Goal: Check status: Check status

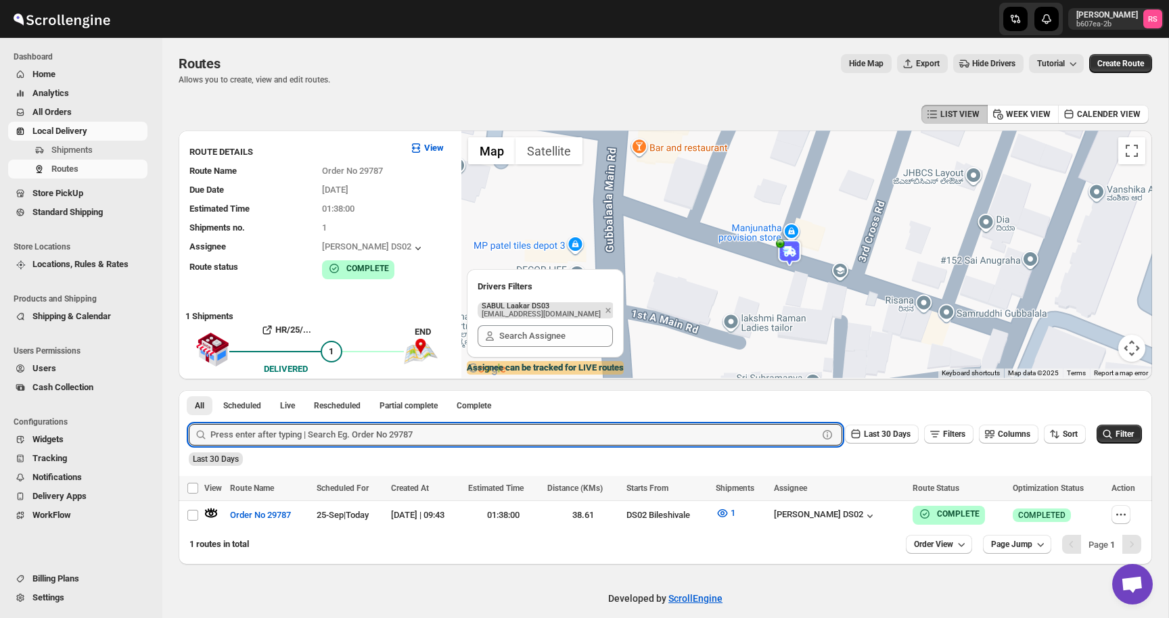
click at [268, 444] on input "text" at bounding box center [513, 435] width 607 height 22
click at [189, 390] on button "Submit" at bounding box center [208, 397] width 39 height 14
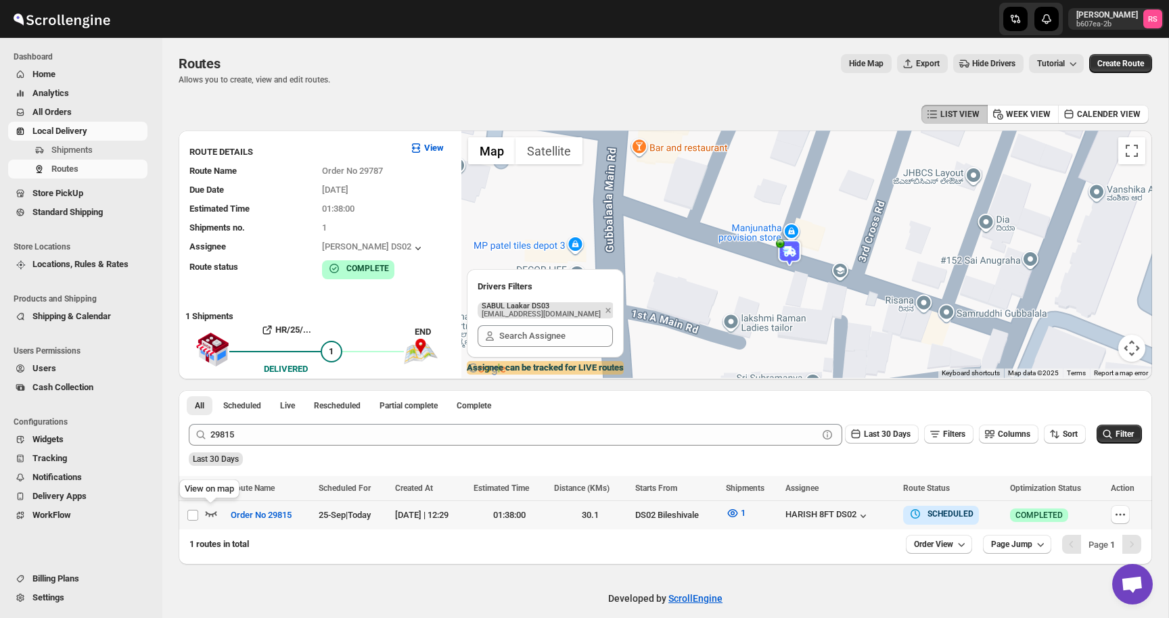
click at [210, 515] on icon "button" at bounding box center [211, 514] width 14 height 14
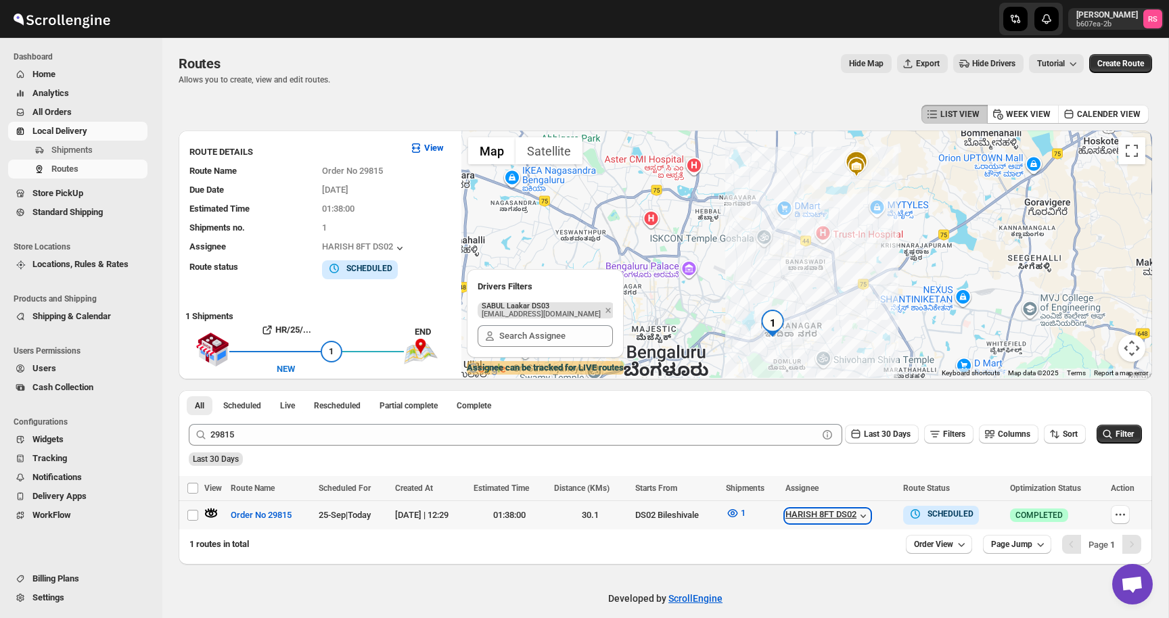
click at [835, 509] on div "HARISH 8FT DS02" at bounding box center [827, 516] width 85 height 14
click at [835, 510] on div "HARISH 8FT DS02" at bounding box center [827, 516] width 85 height 14
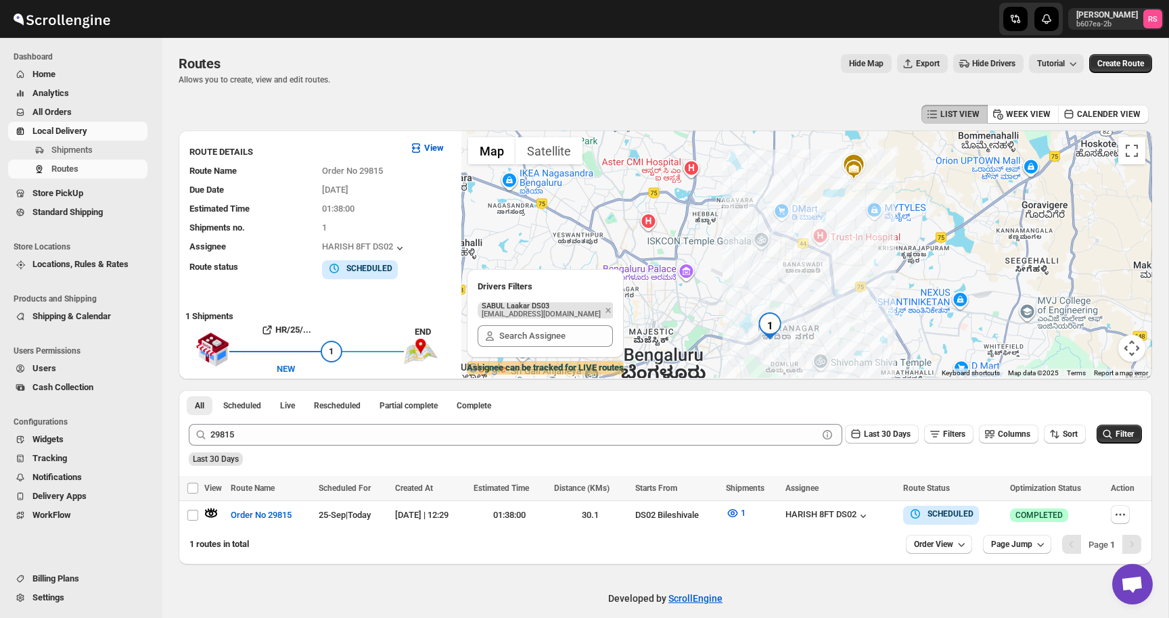
drag, startPoint x: 828, startPoint y: 241, endPoint x: 822, endPoint y: 245, distance: 7.3
click at [822, 245] on div at bounding box center [806, 255] width 691 height 248
click at [602, 312] on icon "Remove" at bounding box center [608, 310] width 12 height 12
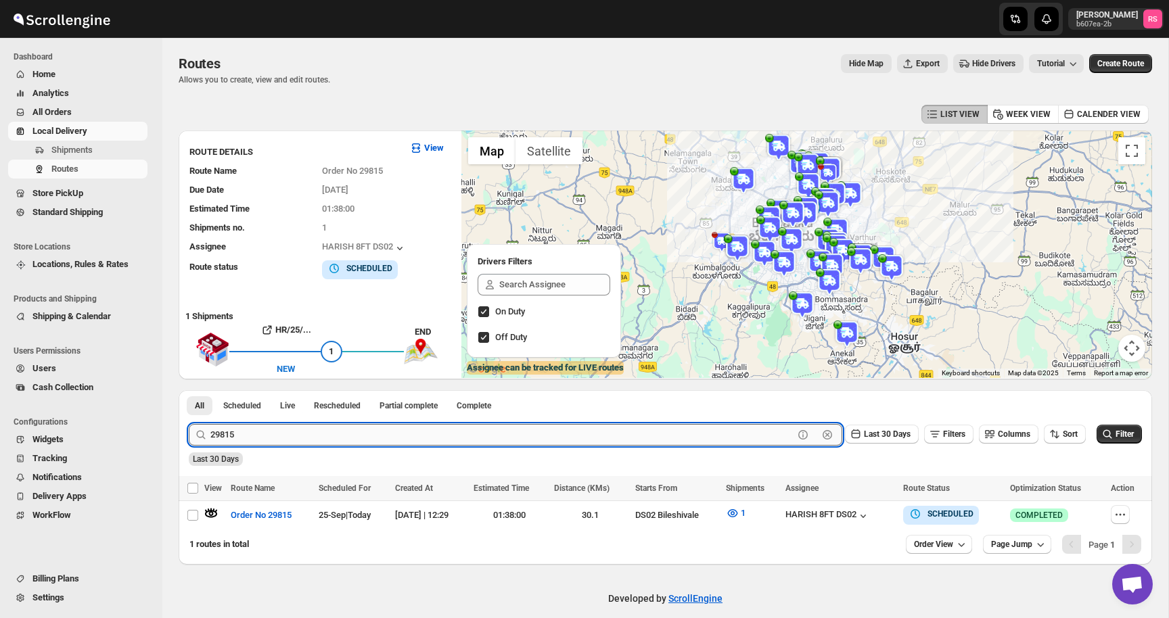
click at [324, 430] on input "29815" at bounding box center [501, 435] width 583 height 22
click at [189, 390] on button "Submit" at bounding box center [208, 397] width 39 height 14
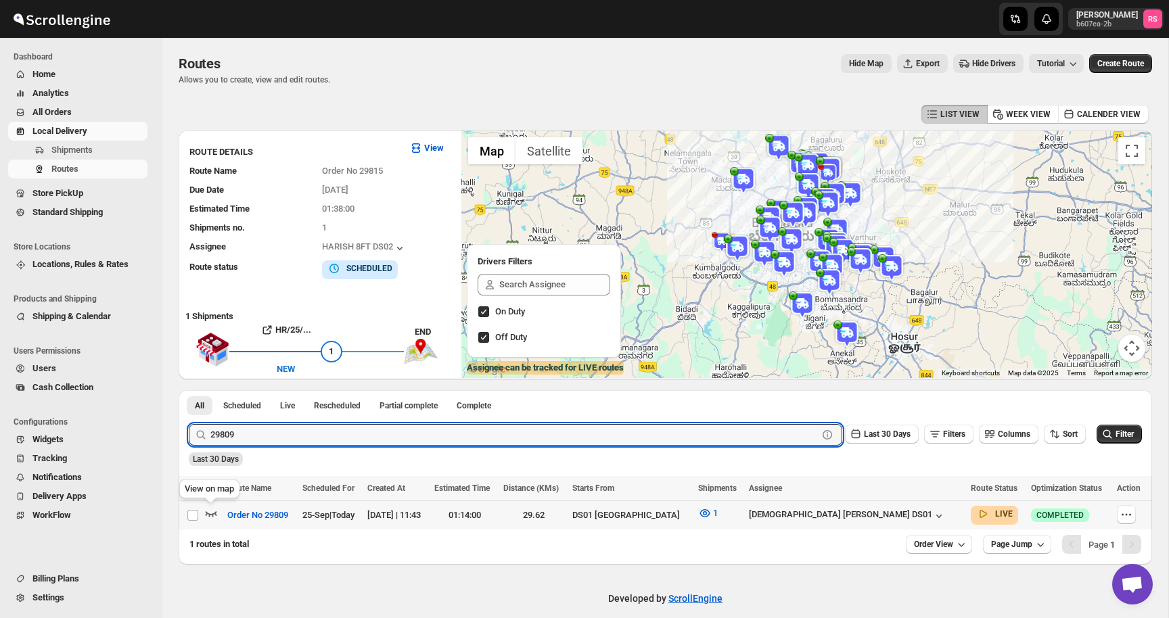
click at [217, 514] on icon "button" at bounding box center [211, 514] width 14 height 14
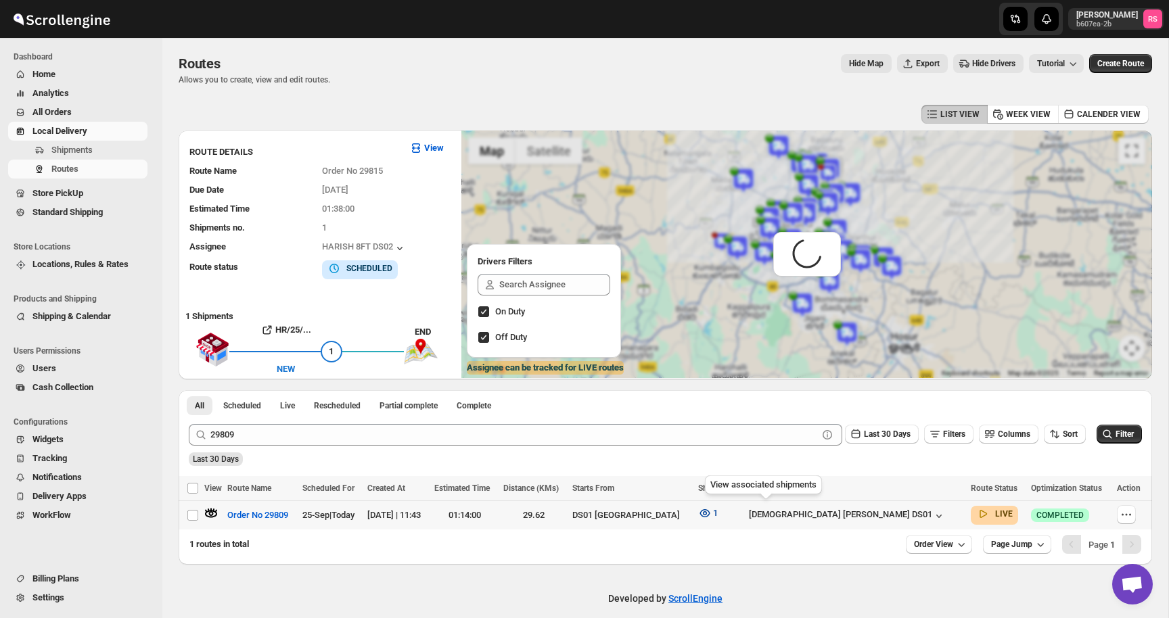
click at [712, 511] on icon "button" at bounding box center [705, 514] width 14 height 14
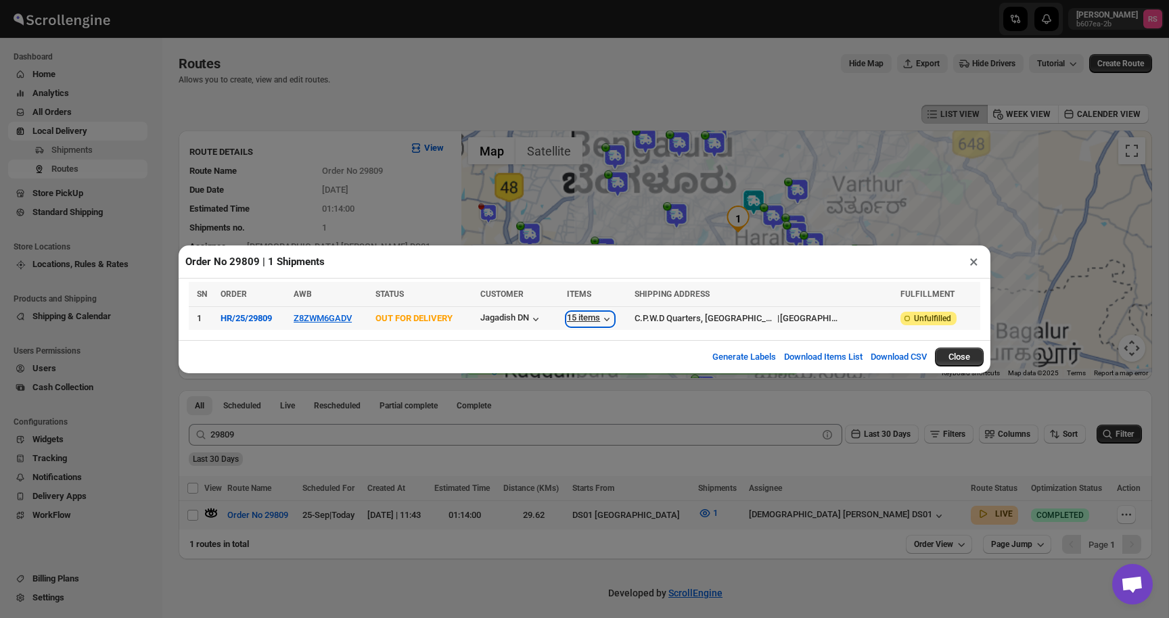
click at [614, 316] on div "15 items" at bounding box center [590, 320] width 47 height 14
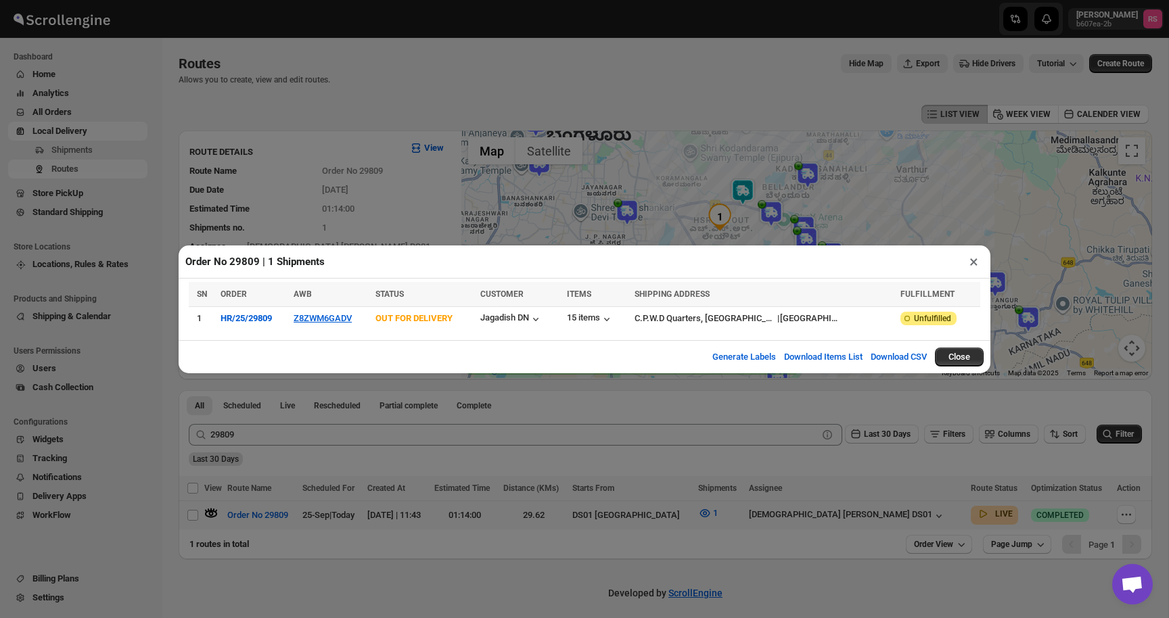
click at [978, 262] on button "×" at bounding box center [974, 261] width 20 height 19
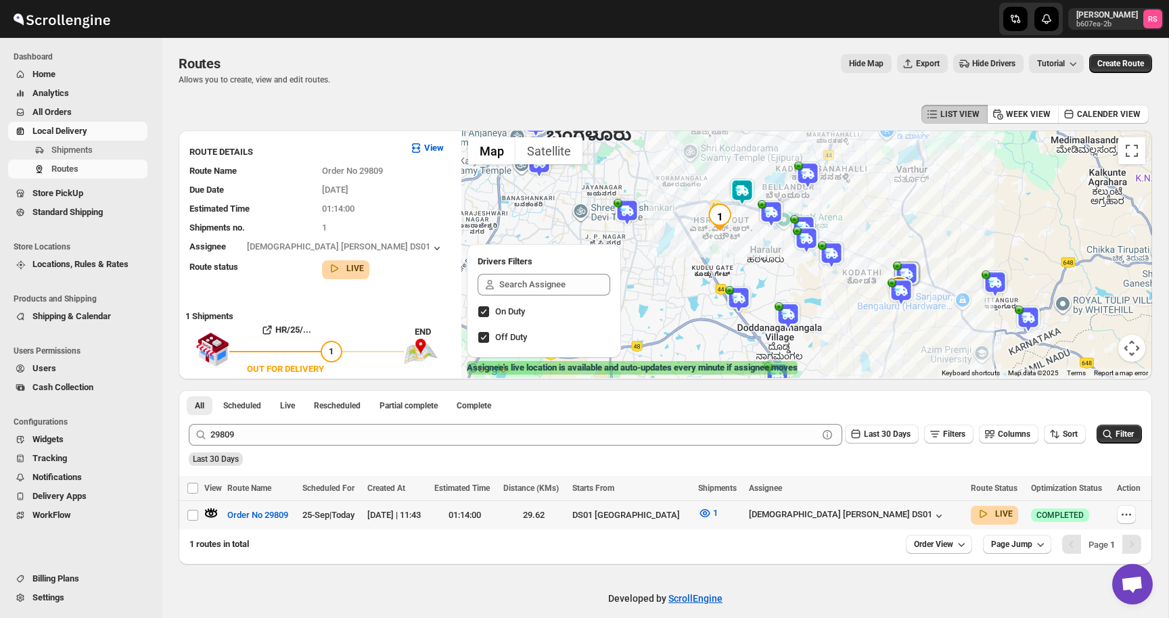
click at [750, 196] on img at bounding box center [742, 192] width 27 height 27
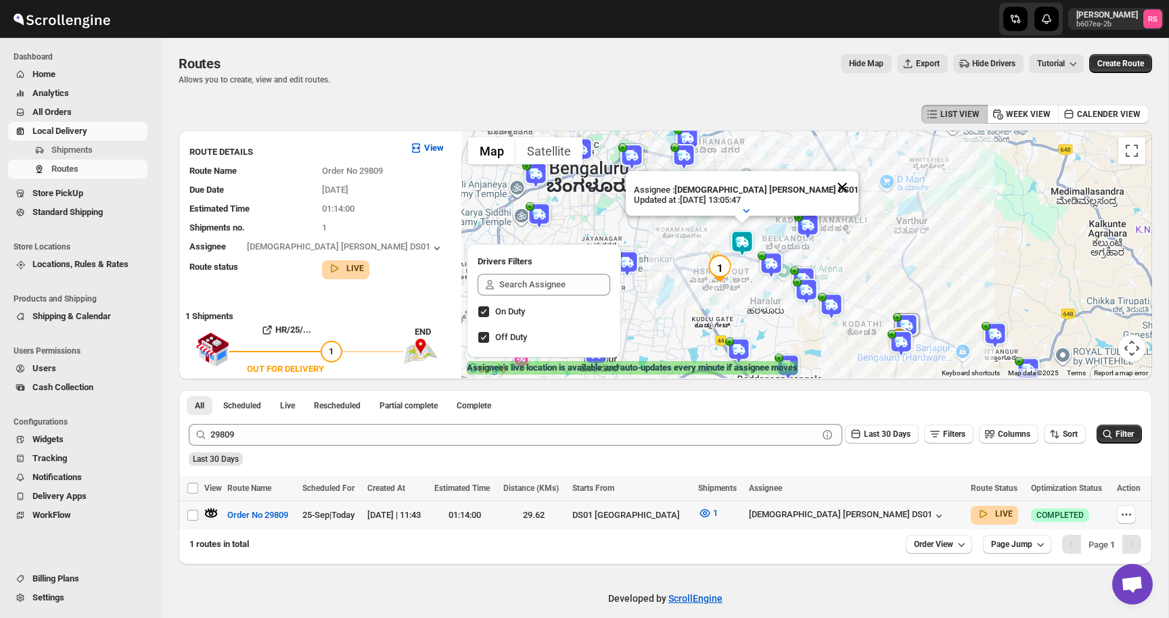
click at [826, 191] on button "Close" at bounding box center [842, 187] width 32 height 32
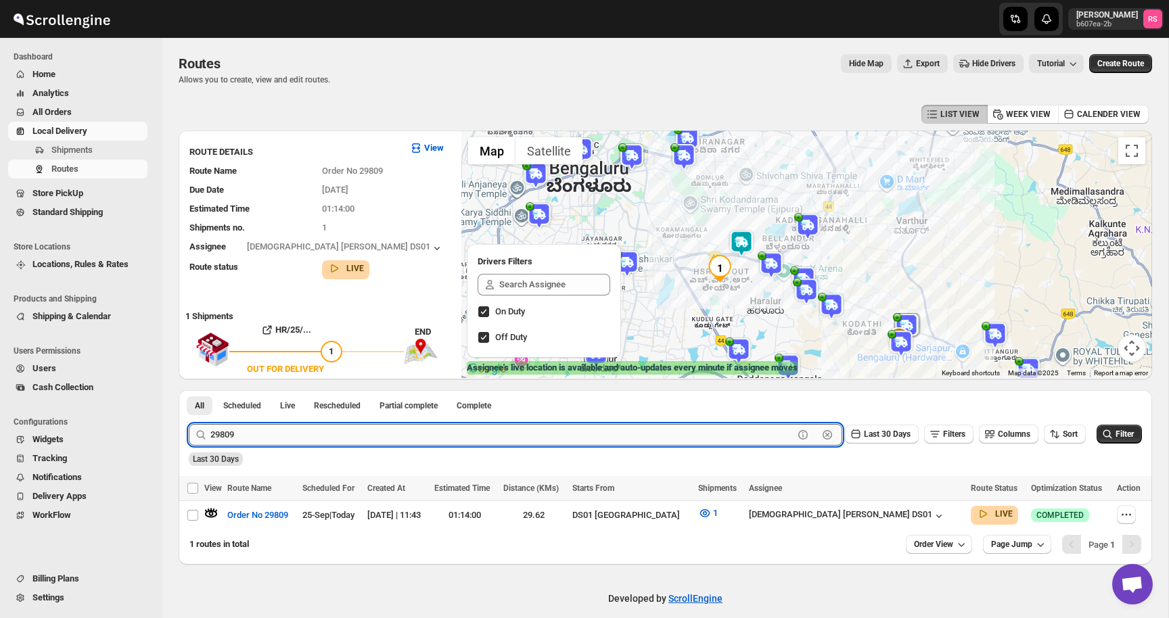
click at [273, 436] on input "29809" at bounding box center [501, 435] width 583 height 22
type input "29813"
click at [189, 390] on button "Submit" at bounding box center [208, 397] width 39 height 14
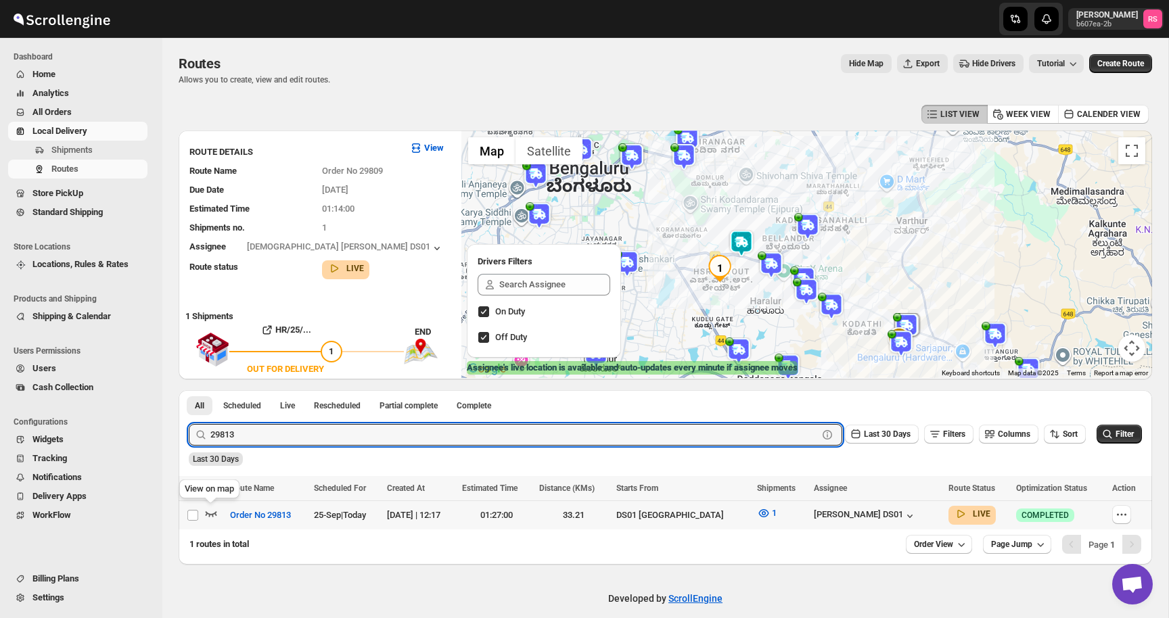
click at [213, 513] on icon "button" at bounding box center [212, 513] width 12 height 5
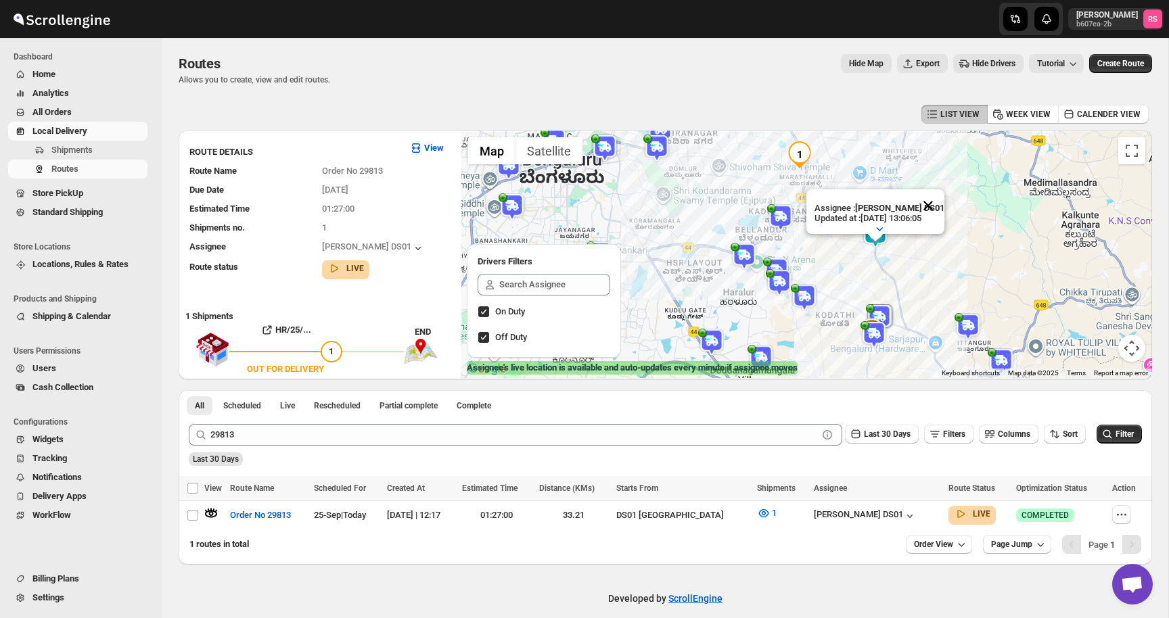
click at [927, 206] on button "Close" at bounding box center [928, 205] width 32 height 32
click at [881, 233] on img at bounding box center [875, 234] width 27 height 27
click at [879, 233] on img at bounding box center [875, 234] width 27 height 27
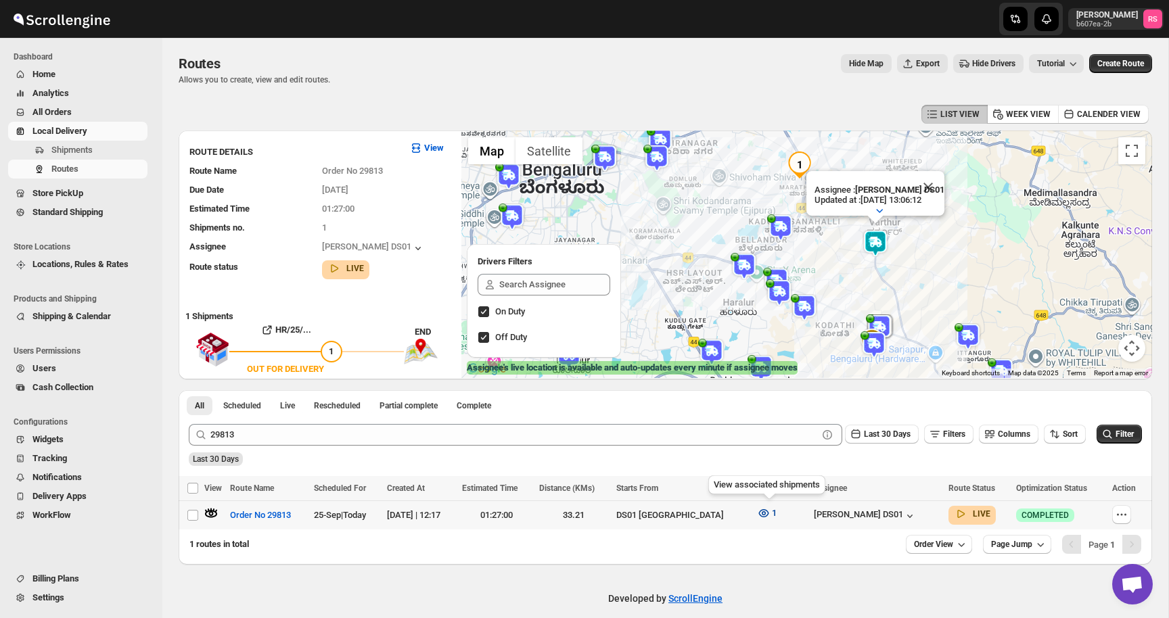
click at [776, 514] on span "1" at bounding box center [774, 513] width 5 height 10
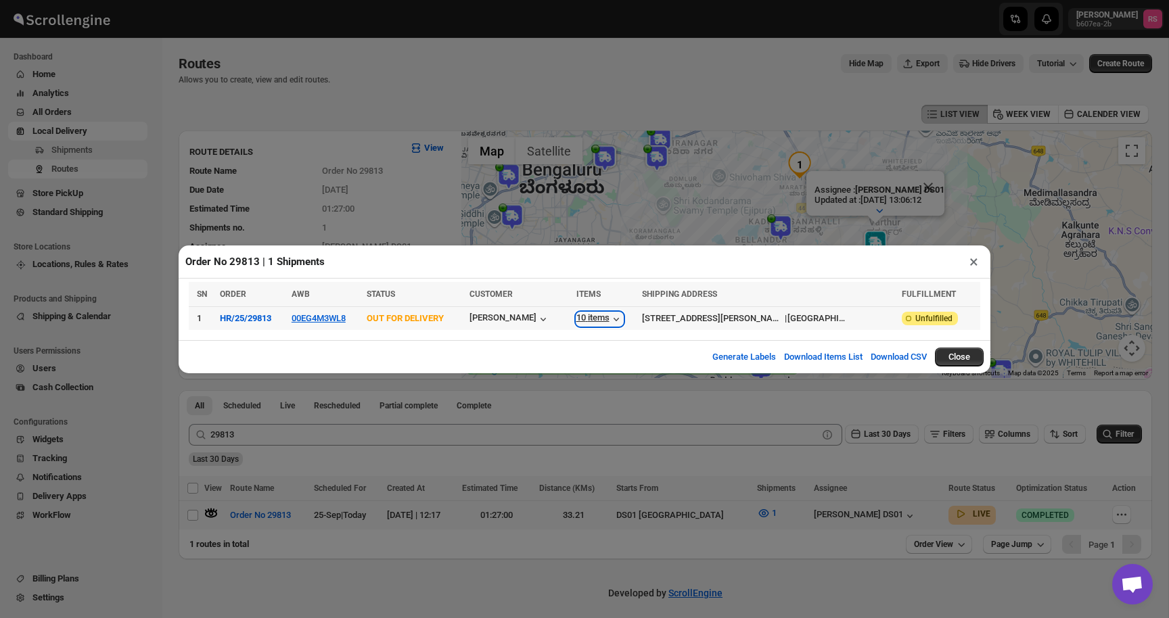
click at [603, 315] on div "10 items" at bounding box center [599, 320] width 47 height 14
click at [969, 267] on button "×" at bounding box center [974, 261] width 20 height 19
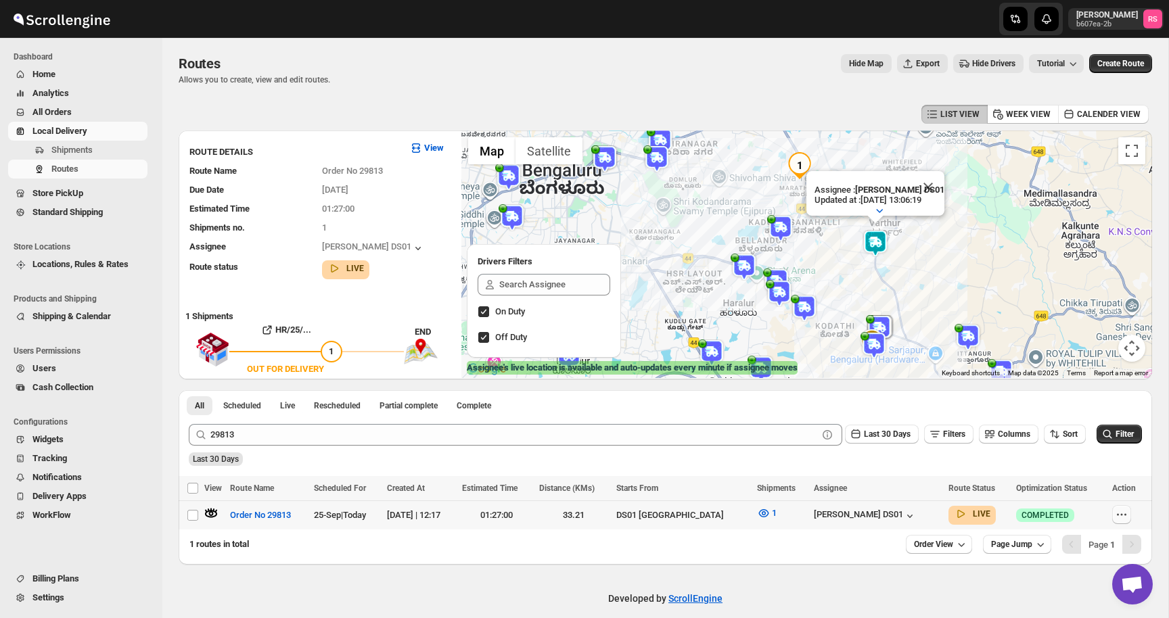
click at [1124, 515] on icon "button" at bounding box center [1125, 515] width 2 height 2
checkbox input "true"
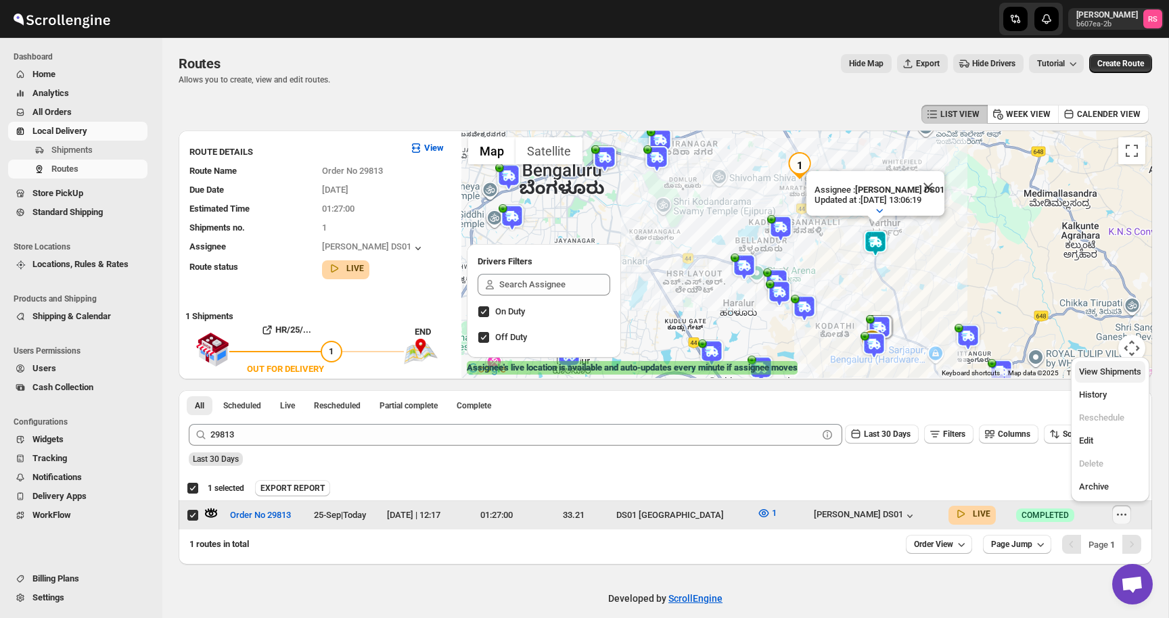
click at [1114, 375] on span "View Shipments" at bounding box center [1110, 372] width 62 height 10
checkbox input "false"
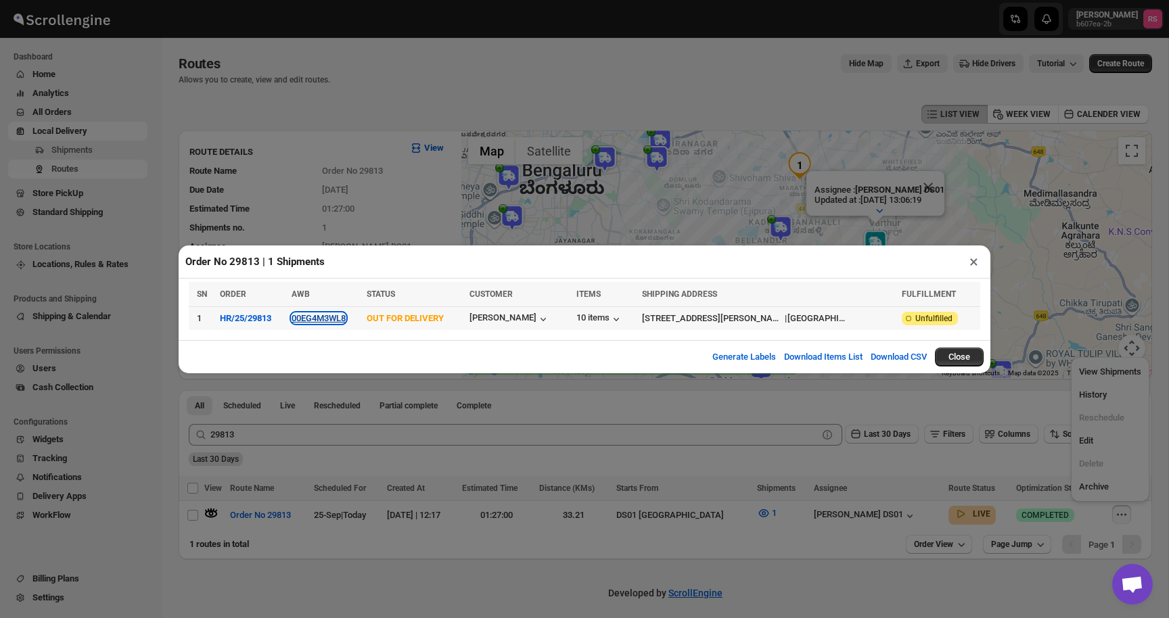
click at [337, 320] on button "00EG4M3WL8" at bounding box center [319, 318] width 54 height 10
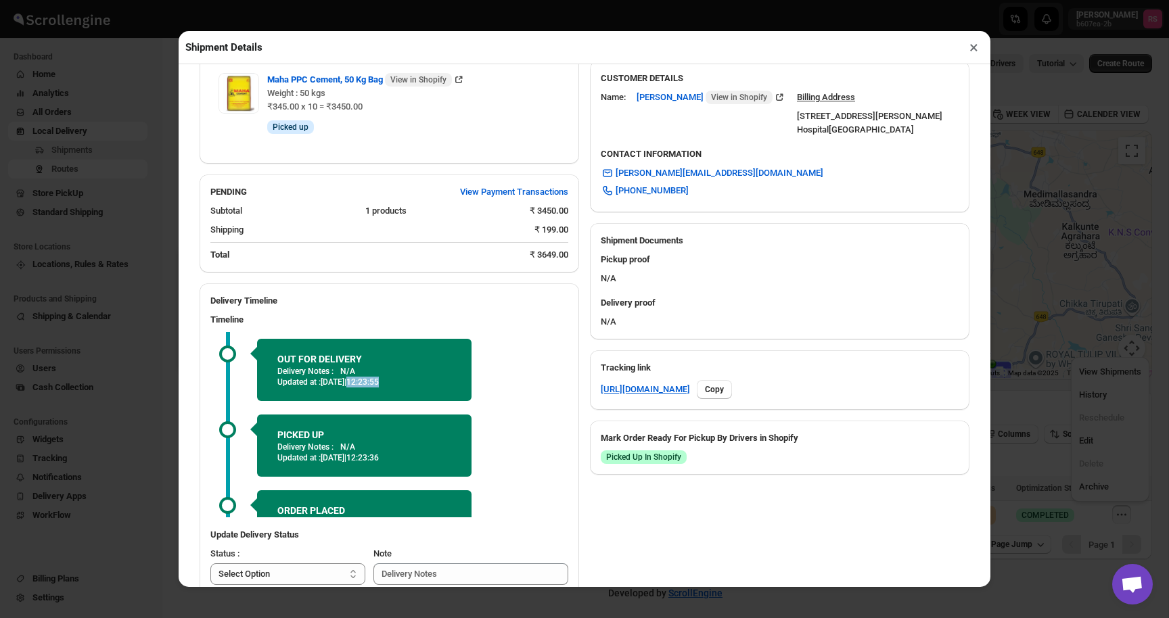
drag, startPoint x: 380, startPoint y: 385, endPoint x: 432, endPoint y: 385, distance: 51.4
click at [432, 385] on p "Updated at : 25/09/2025 | 12:23:55" at bounding box center [364, 382] width 174 height 11
click at [968, 49] on button "×" at bounding box center [974, 47] width 20 height 19
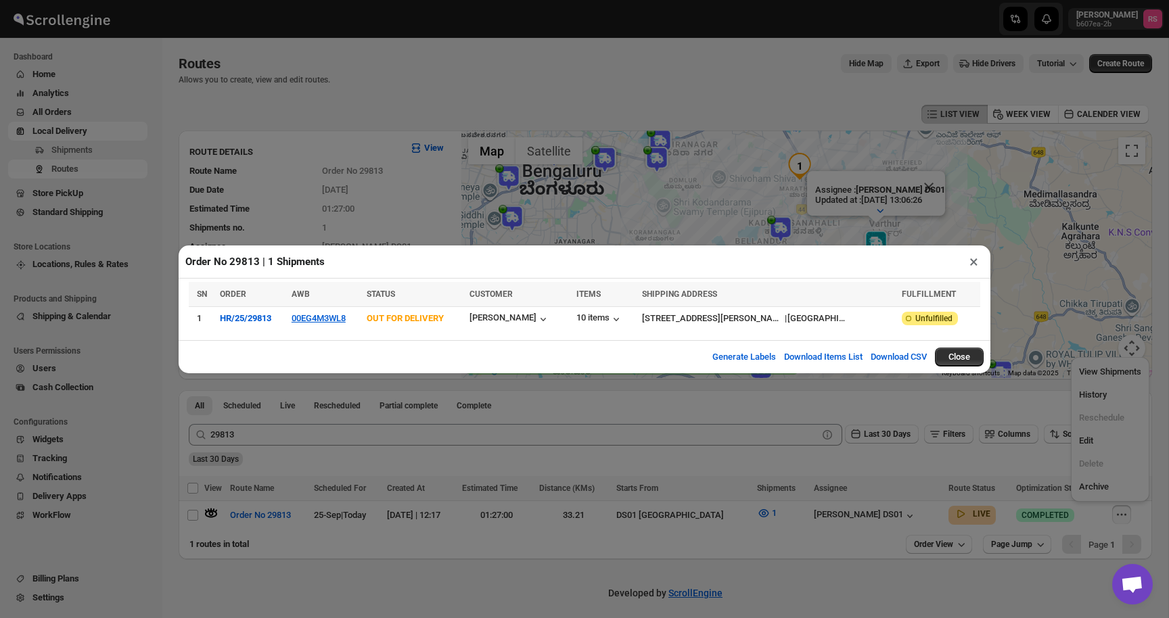
click at [972, 263] on button "×" at bounding box center [974, 261] width 20 height 19
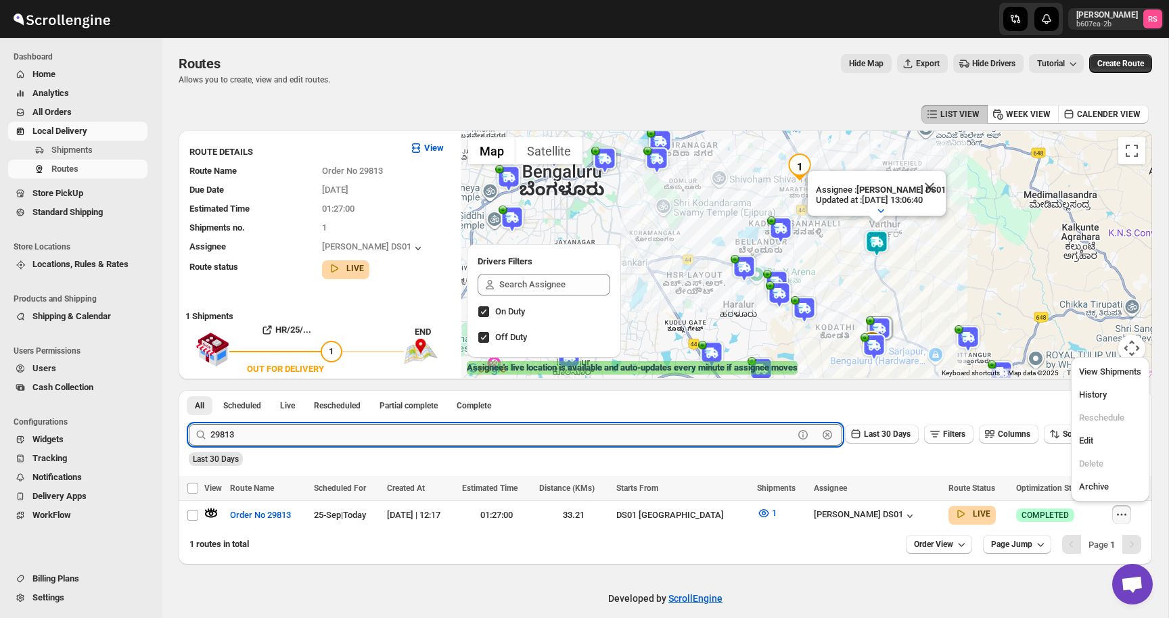
click at [258, 431] on input "29813" at bounding box center [501, 435] width 583 height 22
click at [189, 390] on button "Submit" at bounding box center [208, 397] width 39 height 14
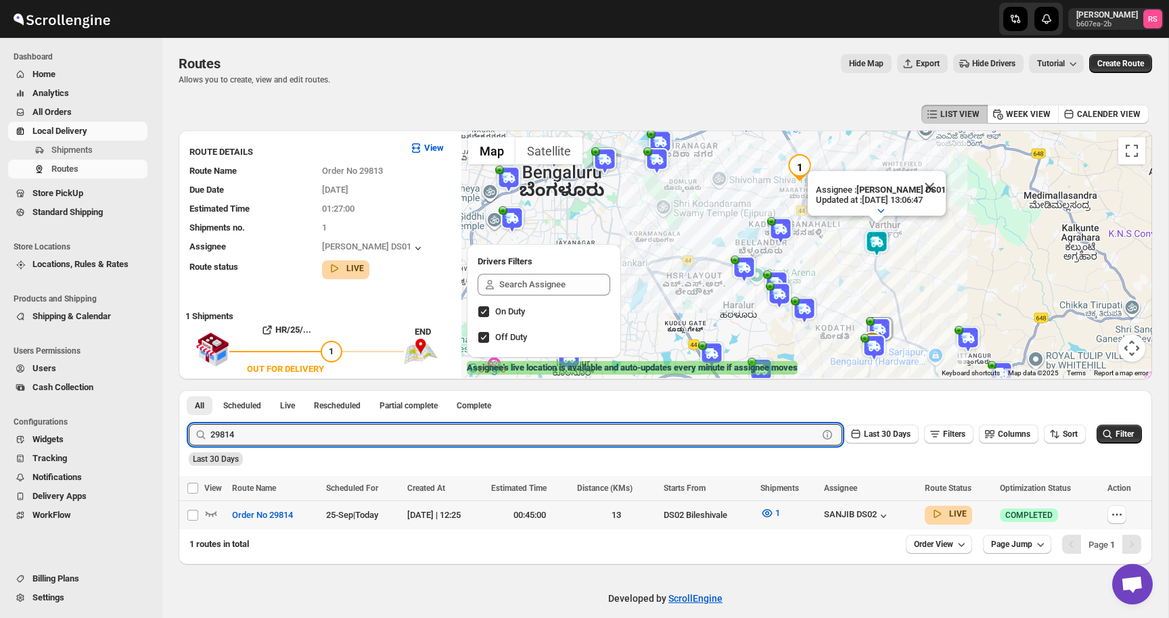
click at [218, 512] on div at bounding box center [216, 516] width 24 height 18
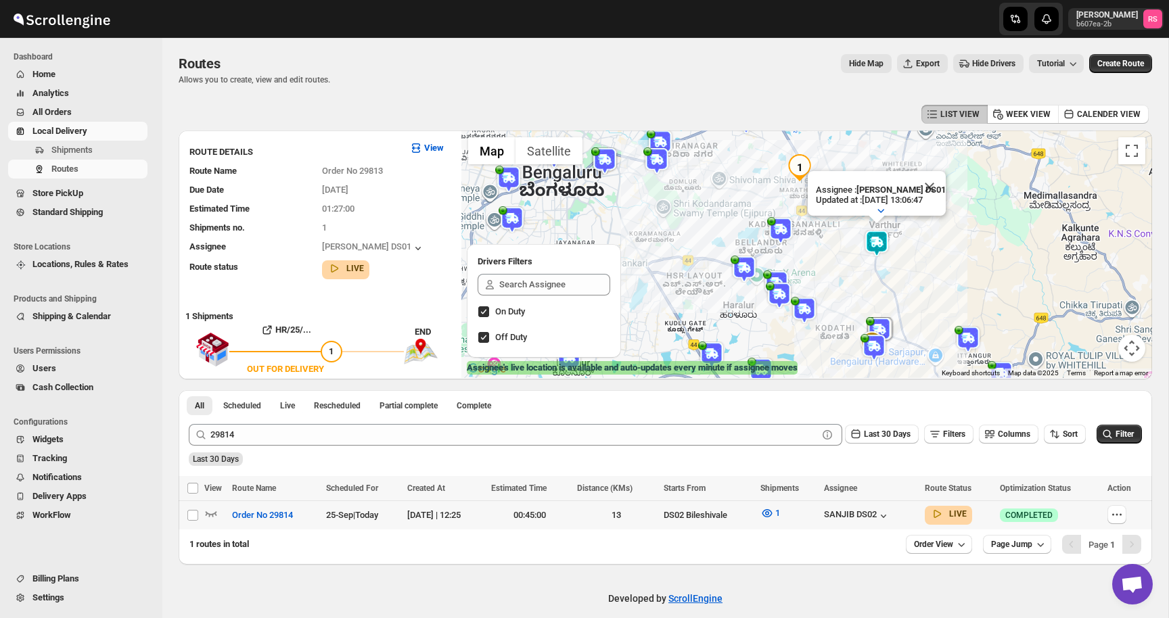
click at [218, 512] on div at bounding box center [216, 516] width 24 height 18
click at [212, 512] on icon "button" at bounding box center [211, 514] width 14 height 14
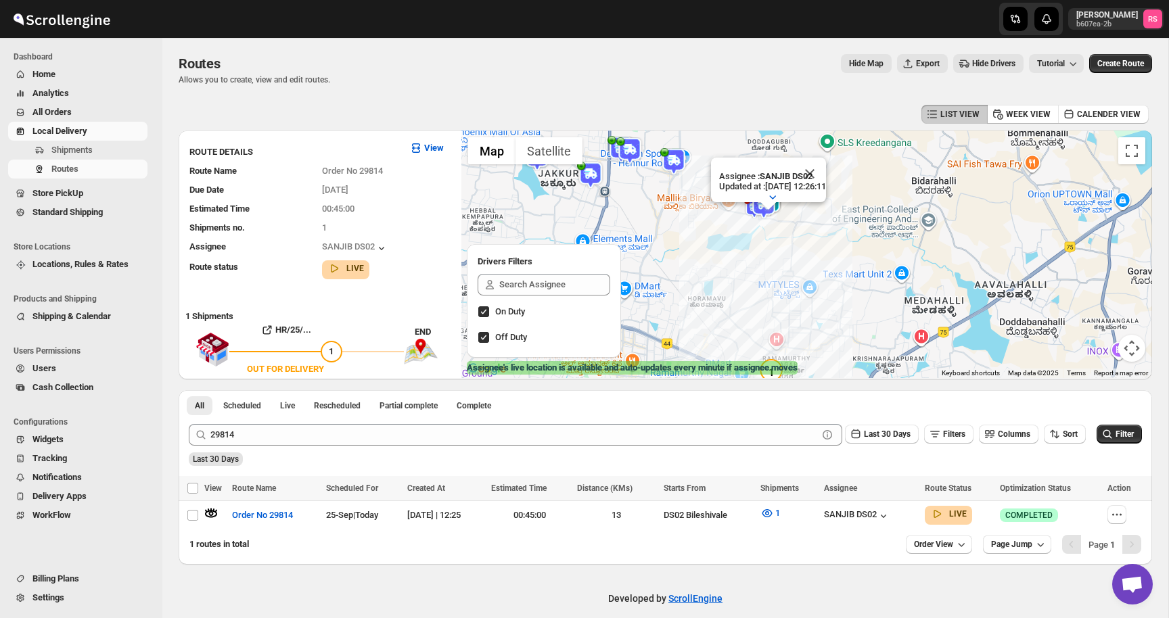
drag, startPoint x: 727, startPoint y: 210, endPoint x: 702, endPoint y: 259, distance: 55.4
click at [702, 259] on div "Assignee : SANJIB DS02 Updated at : 25/09/2025, 12:26:11 Duty mode Enabled Batt…" at bounding box center [806, 255] width 691 height 248
click at [213, 509] on icon "button" at bounding box center [213, 510] width 2 height 3
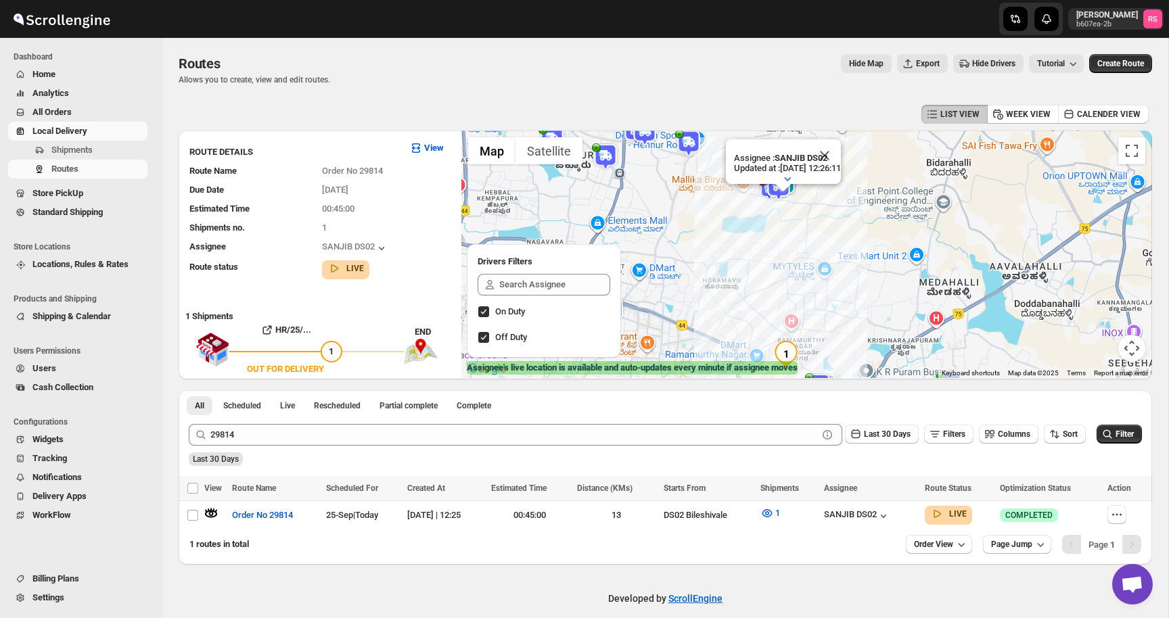
drag, startPoint x: 946, startPoint y: 231, endPoint x: 936, endPoint y: 262, distance: 32.1
click at [936, 262] on div "Assignee : SANJIB DS02 Updated at : 25/09/2025, 12:26:11 Duty mode Enabled Batt…" at bounding box center [806, 255] width 691 height 248
click at [835, 153] on button "Close" at bounding box center [824, 155] width 32 height 32
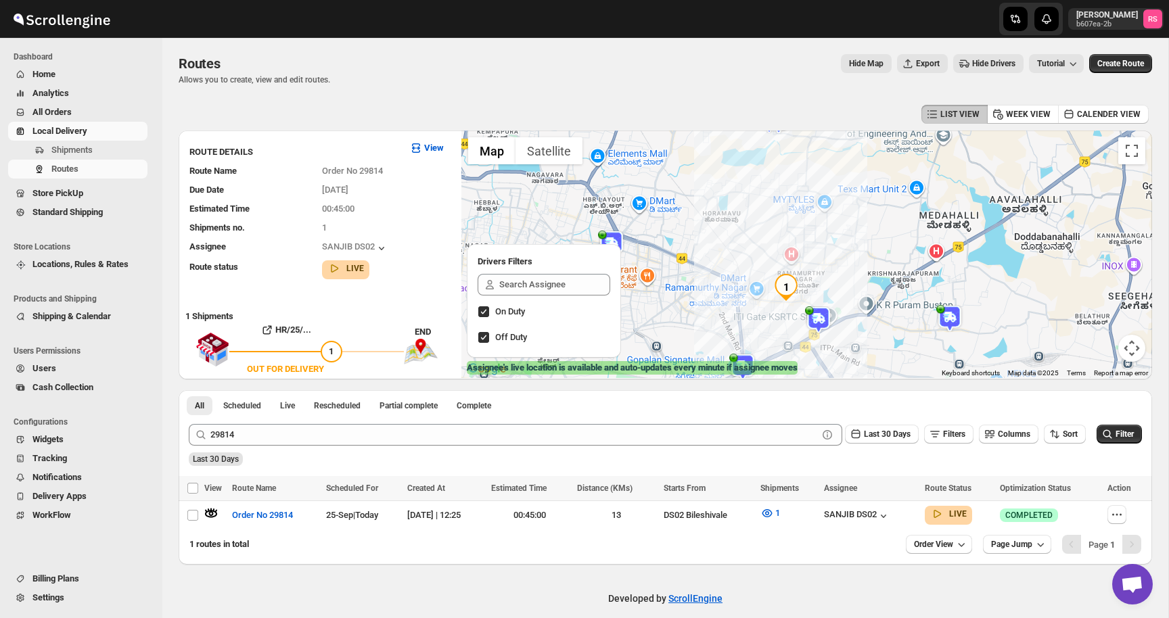
drag, startPoint x: 819, startPoint y: 198, endPoint x: 819, endPoint y: 130, distance: 68.3
click at [819, 131] on div at bounding box center [806, 255] width 691 height 248
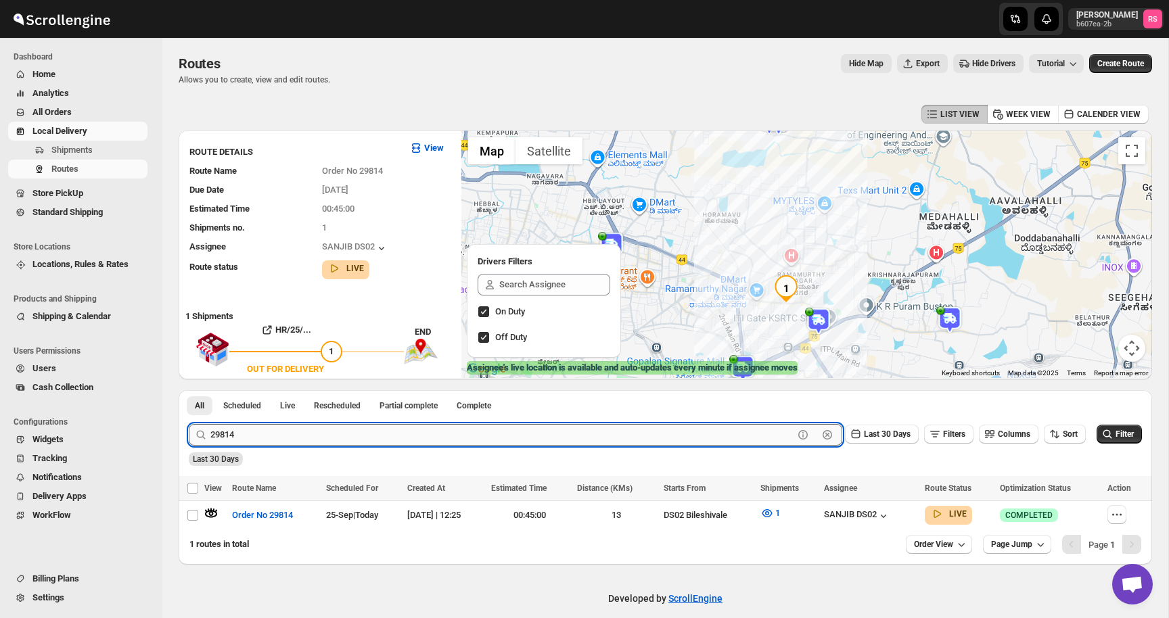
click at [288, 434] on input "29814" at bounding box center [501, 435] width 583 height 22
click at [302, 434] on input "29814" at bounding box center [501, 435] width 583 height 22
click at [189, 390] on button "Submit" at bounding box center [208, 397] width 39 height 14
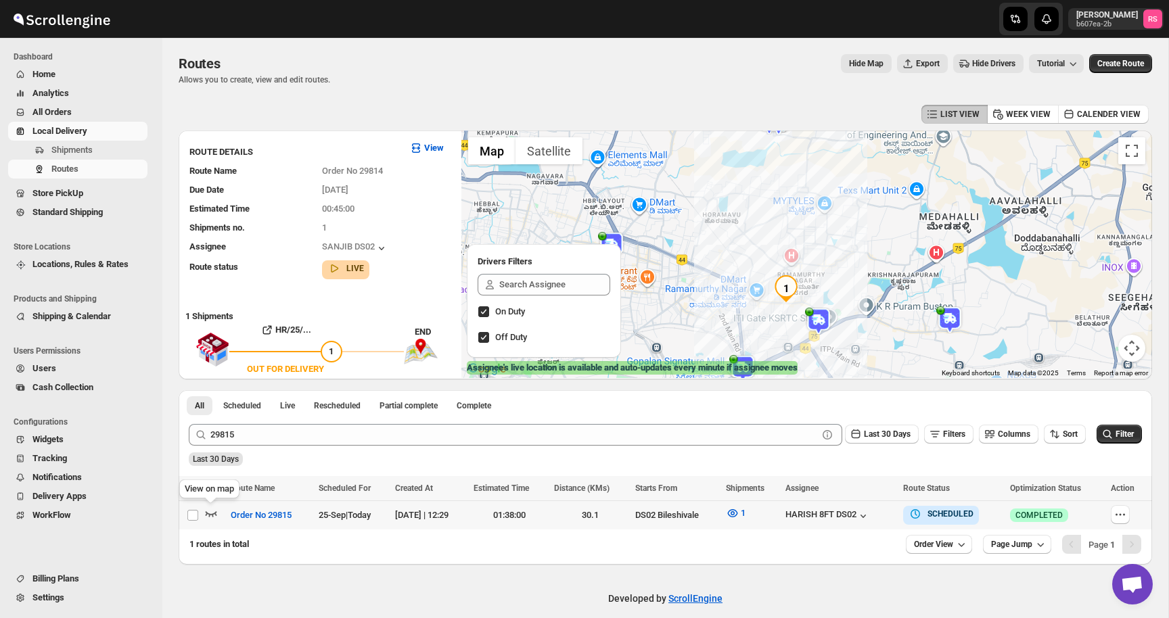
click at [206, 518] on icon "button" at bounding box center [211, 514] width 14 height 14
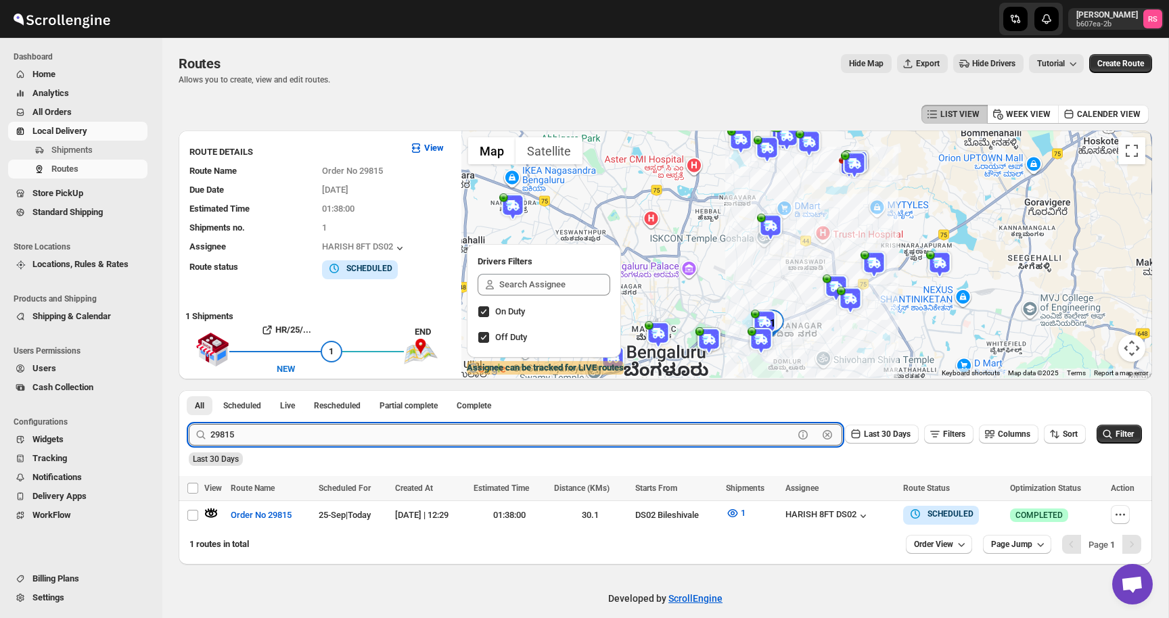
click at [356, 444] on input "29815" at bounding box center [501, 435] width 583 height 22
click at [403, 430] on input "29815" at bounding box center [501, 435] width 583 height 22
click at [189, 390] on button "Submit" at bounding box center [208, 397] width 39 height 14
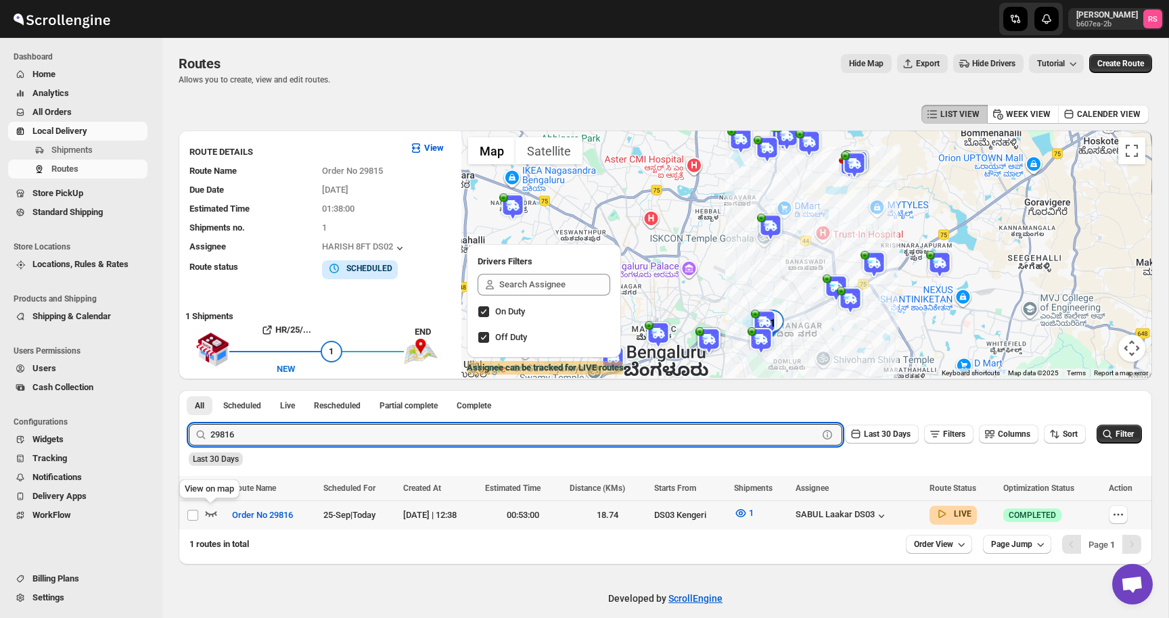
click at [216, 509] on icon "button" at bounding box center [211, 514] width 14 height 14
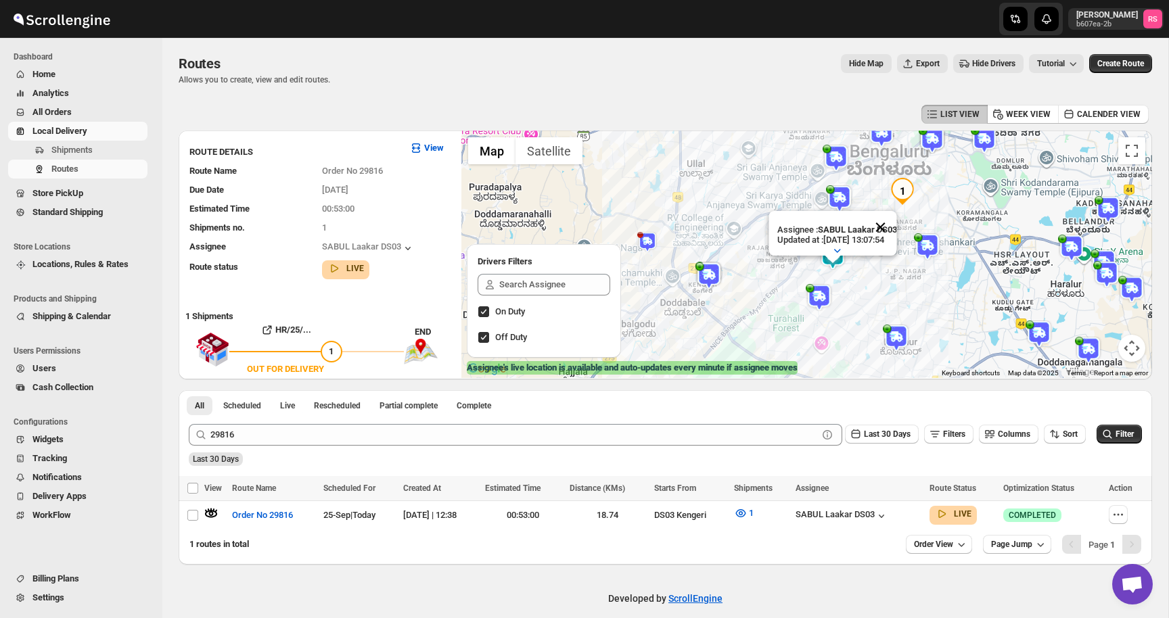
click at [877, 228] on button "Close" at bounding box center [880, 227] width 32 height 32
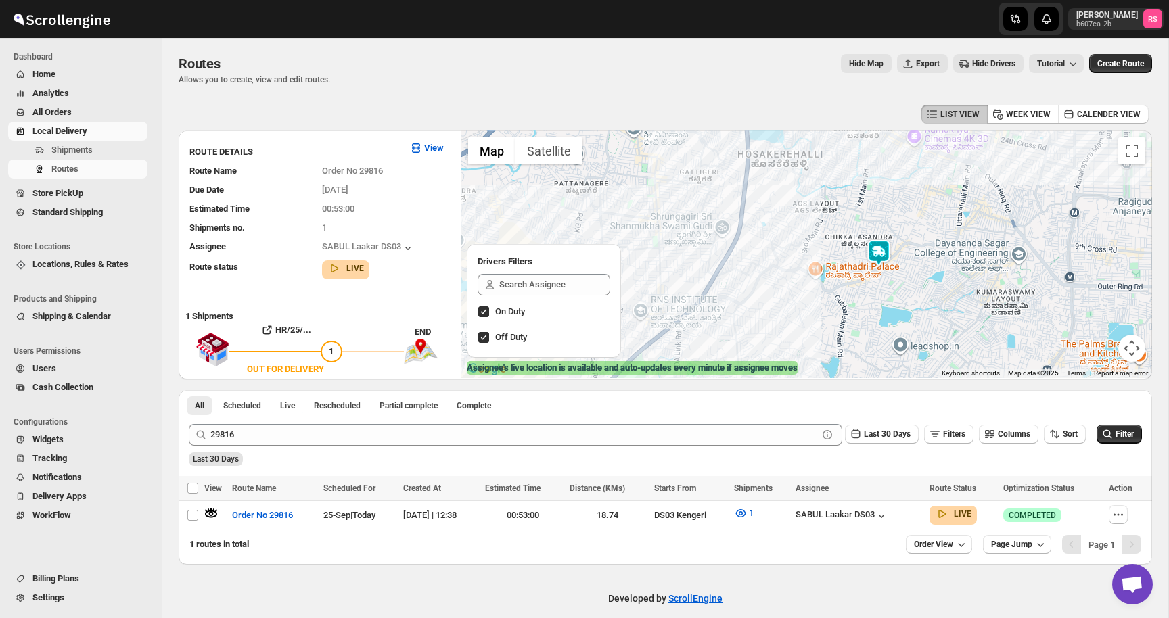
drag, startPoint x: 817, startPoint y: 270, endPoint x: 838, endPoint y: 270, distance: 21.0
click at [820, 270] on div at bounding box center [806, 255] width 691 height 248
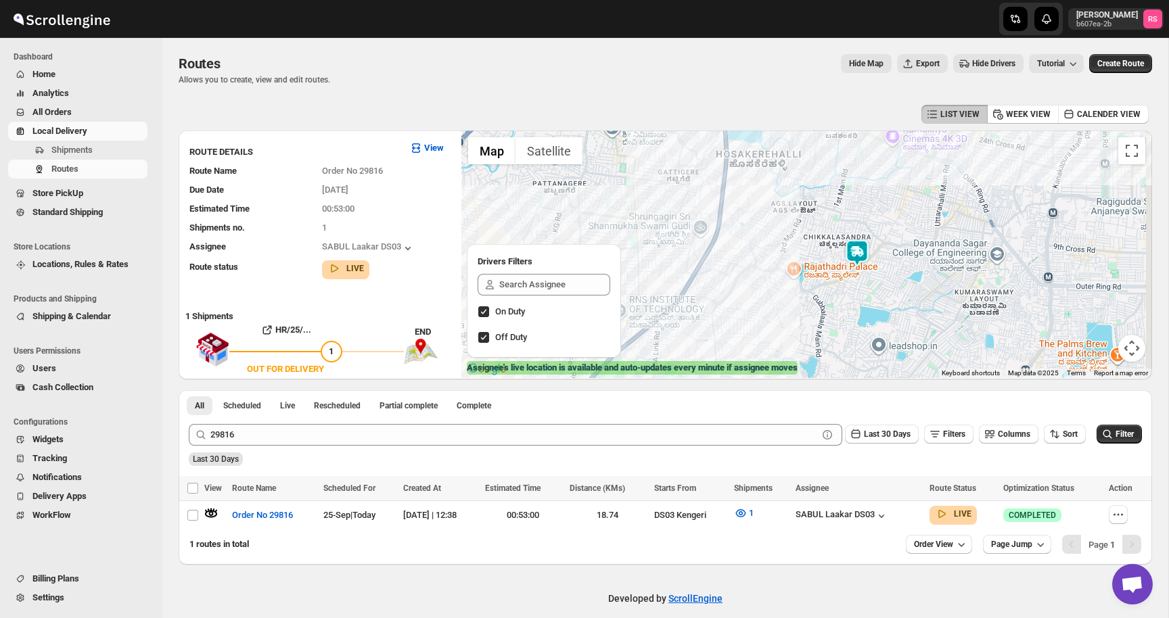
drag, startPoint x: 838, startPoint y: 270, endPoint x: 731, endPoint y: 290, distance: 108.7
click at [731, 290] on div at bounding box center [806, 255] width 691 height 248
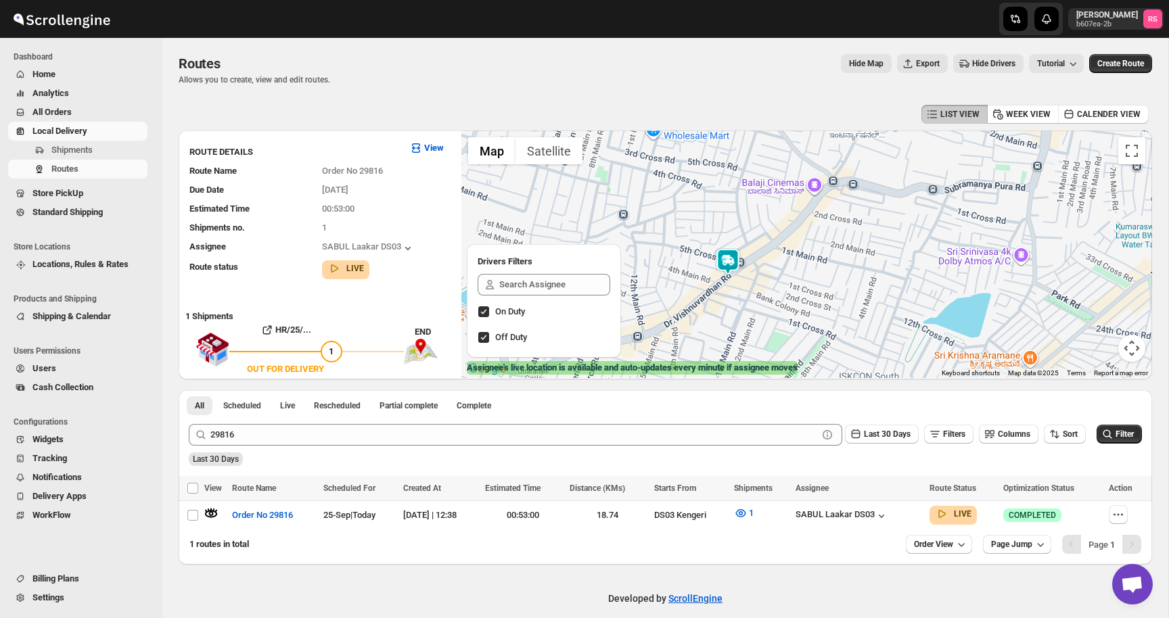
drag, startPoint x: 731, startPoint y: 290, endPoint x: 634, endPoint y: 266, distance: 100.2
click at [634, 266] on div at bounding box center [806, 255] width 691 height 248
click at [743, 511] on icon "button" at bounding box center [741, 513] width 4 height 4
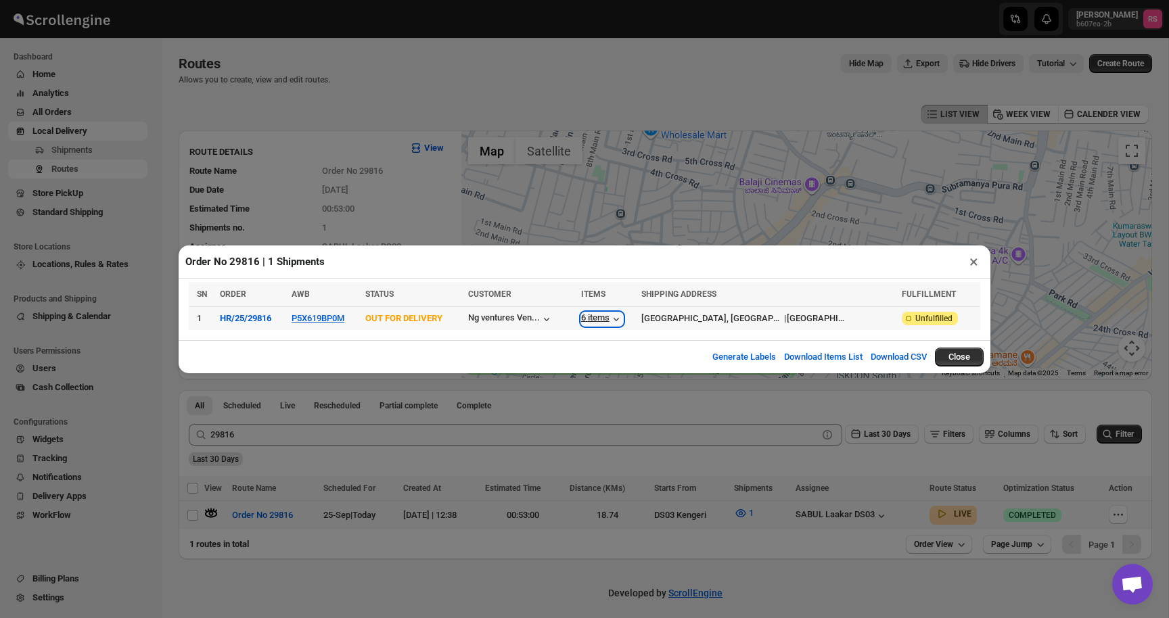
click at [623, 316] on div "6 items" at bounding box center [602, 320] width 42 height 14
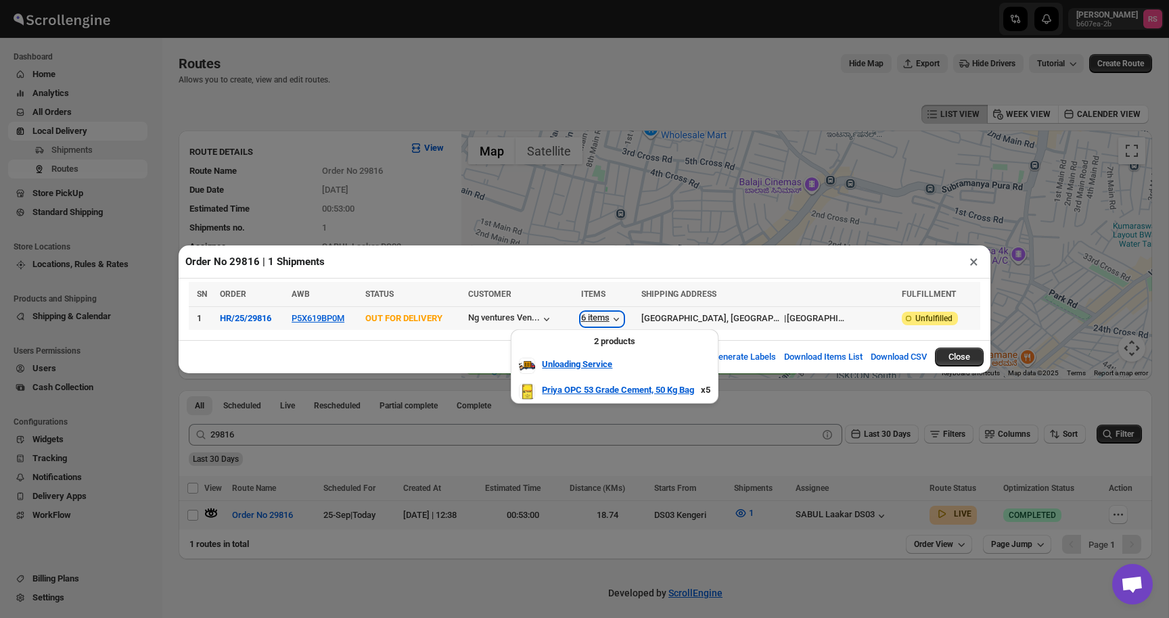
click at [623, 316] on div "6 items" at bounding box center [602, 320] width 42 height 14
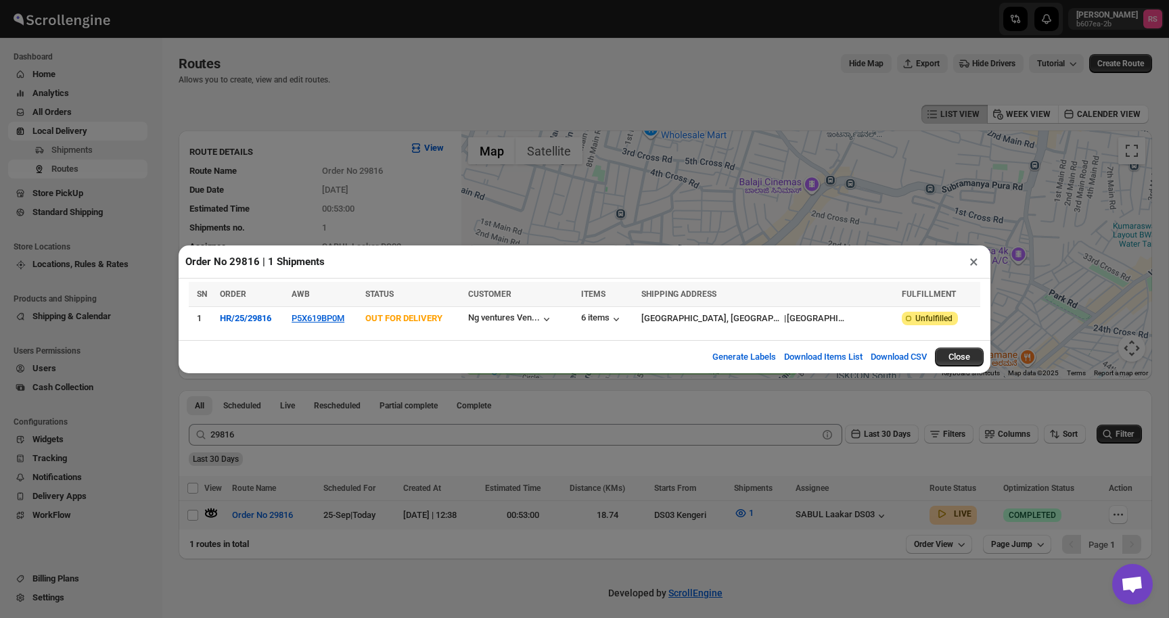
click at [962, 260] on div "Order No 29816 | 1 Shipments ×" at bounding box center [585, 262] width 812 height 33
click at [974, 260] on button "×" at bounding box center [974, 261] width 20 height 19
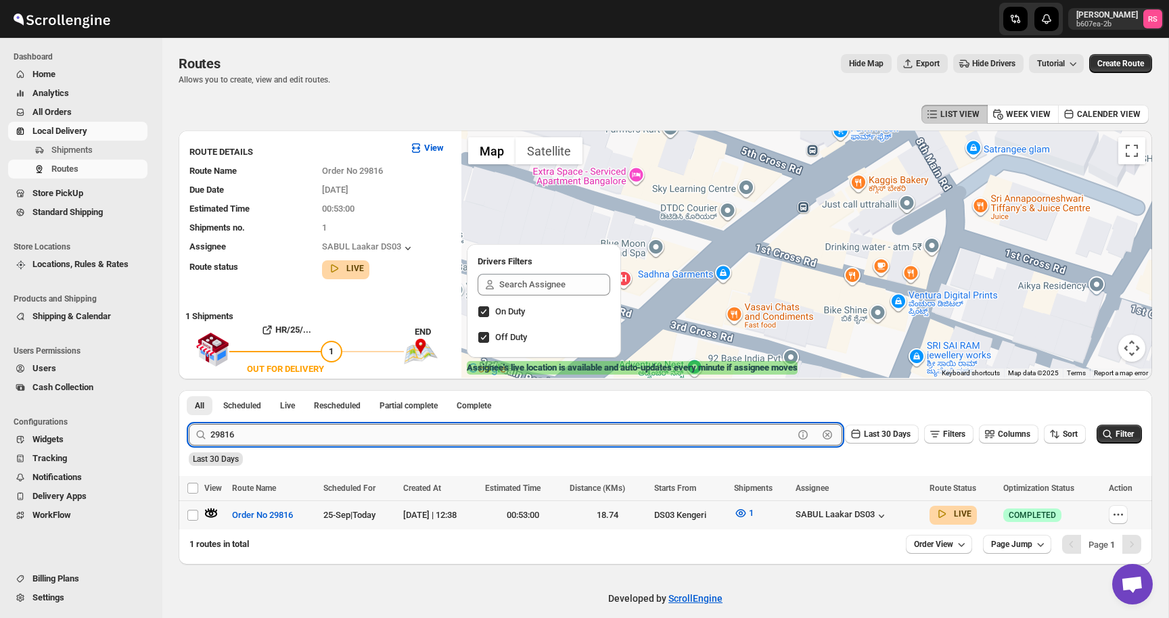
click at [258, 433] on input "29816" at bounding box center [501, 435] width 583 height 22
type input "29818"
click at [189, 390] on button "Submit" at bounding box center [208, 397] width 39 height 14
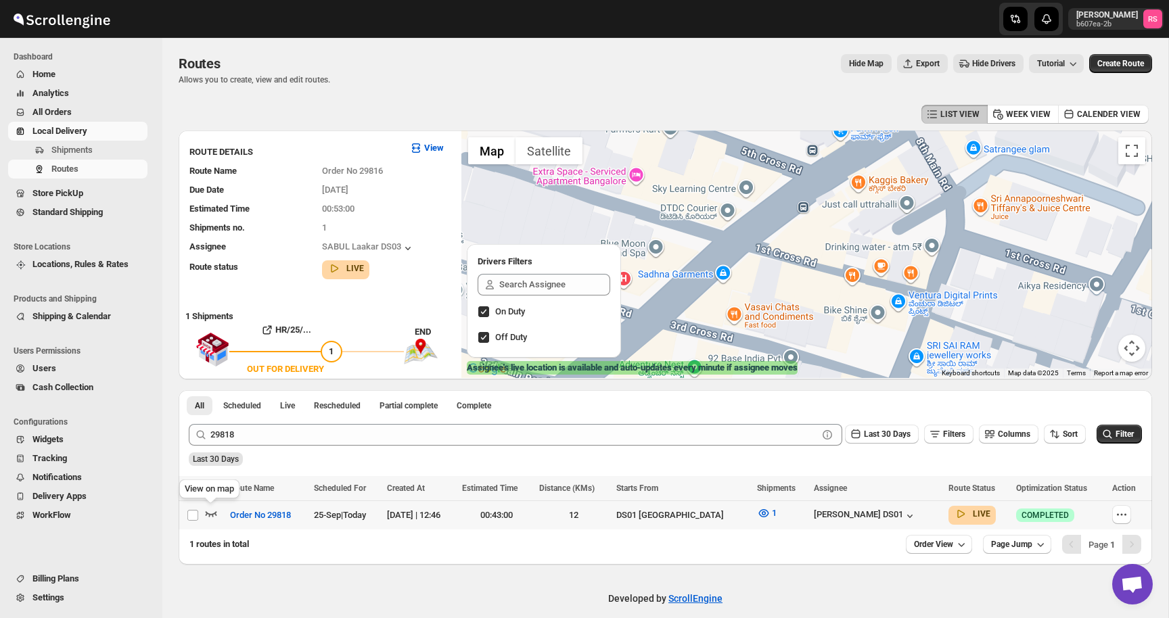
click at [211, 507] on icon "button" at bounding box center [211, 514] width 14 height 14
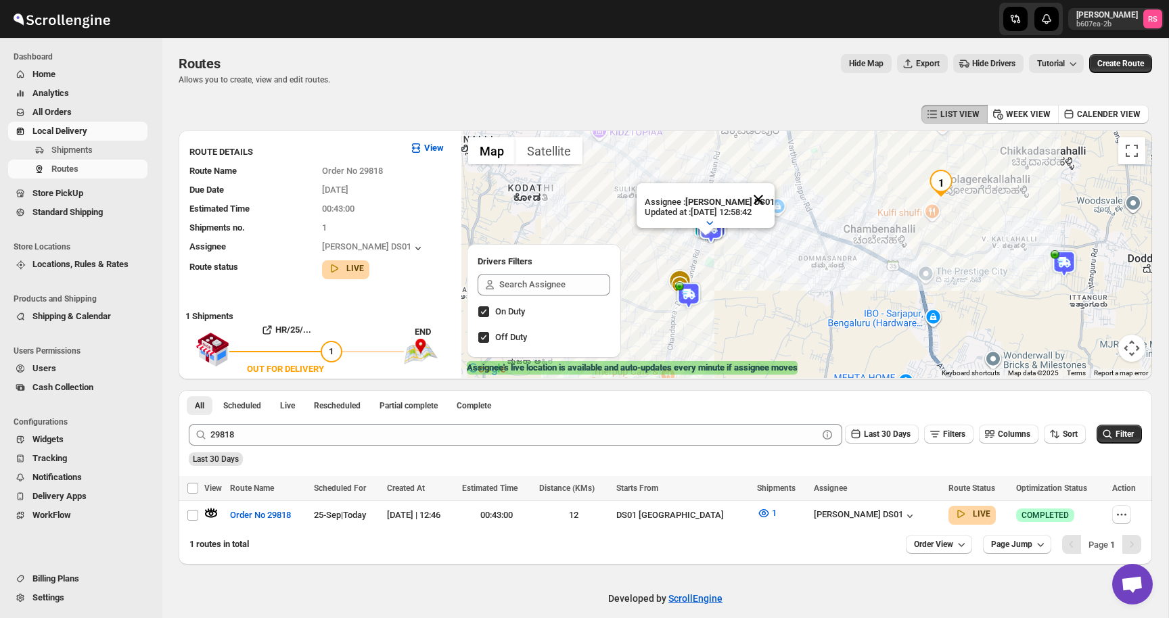
click at [765, 204] on button "Close" at bounding box center [758, 199] width 32 height 32
click at [776, 501] on td "1" at bounding box center [781, 515] width 57 height 29
checkbox input "true"
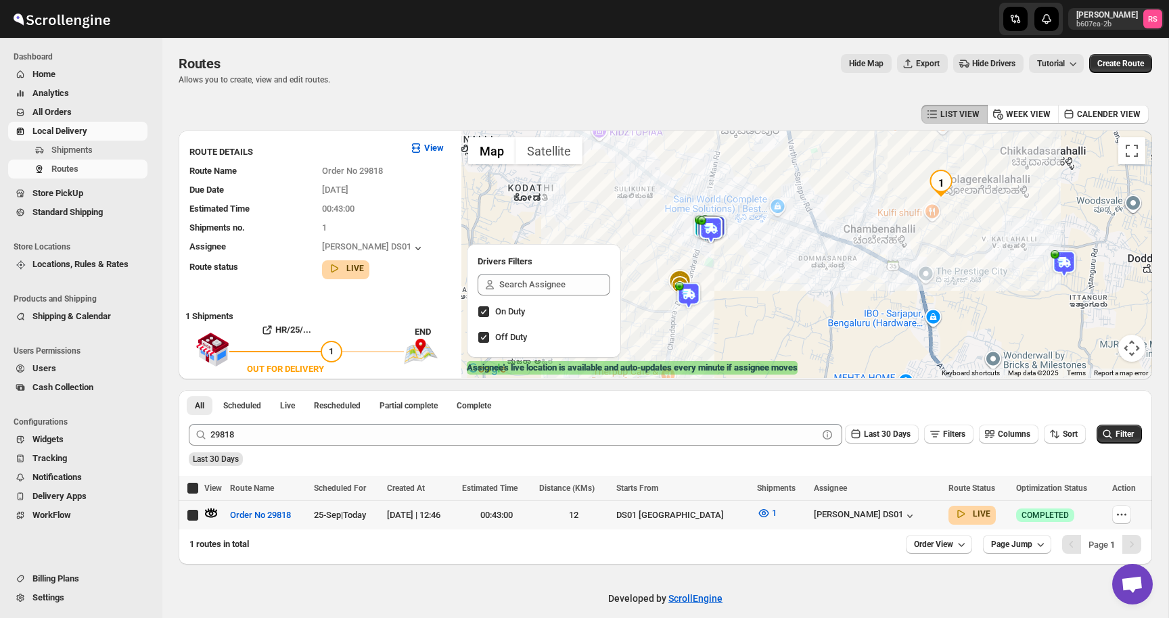
checkbox input "true"
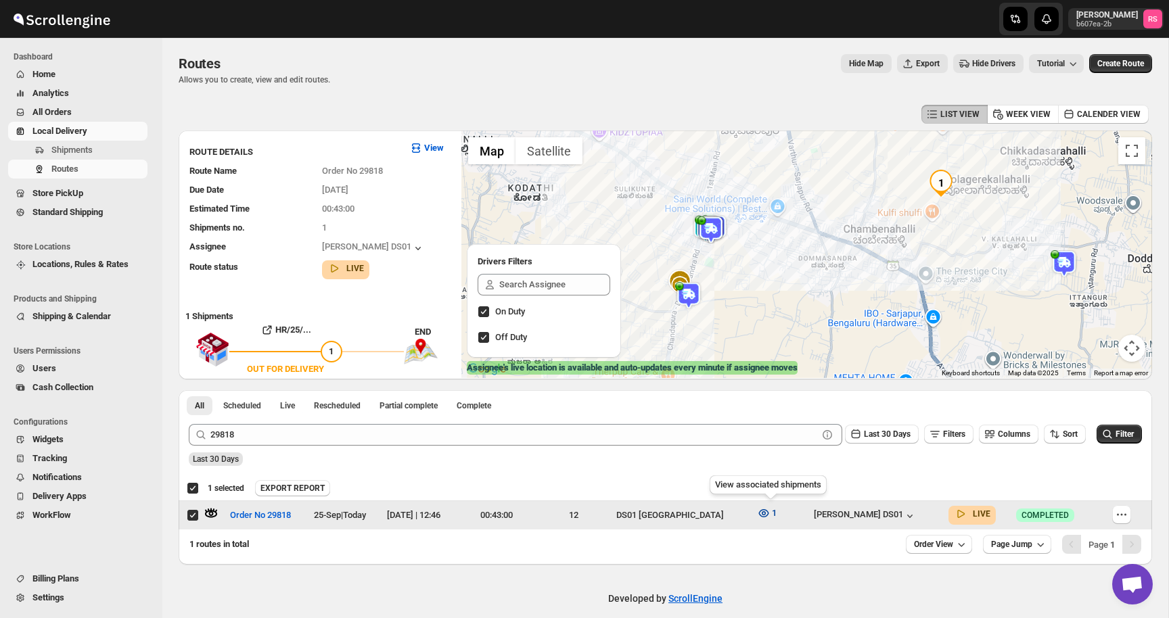
click at [771, 507] on icon "button" at bounding box center [764, 514] width 14 height 14
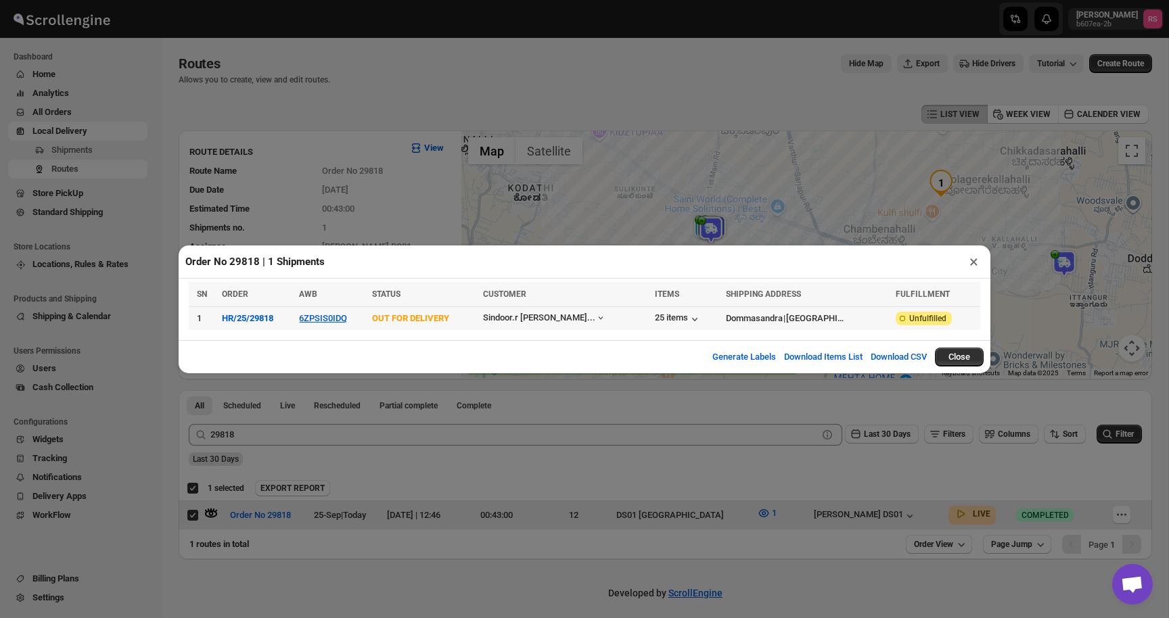
click at [651, 318] on td "25 items" at bounding box center [686, 318] width 71 height 24
click at [657, 318] on div "25 items" at bounding box center [678, 320] width 47 height 14
click at [690, 315] on icon "button" at bounding box center [695, 320] width 14 height 14
click at [972, 267] on button "×" at bounding box center [974, 261] width 20 height 19
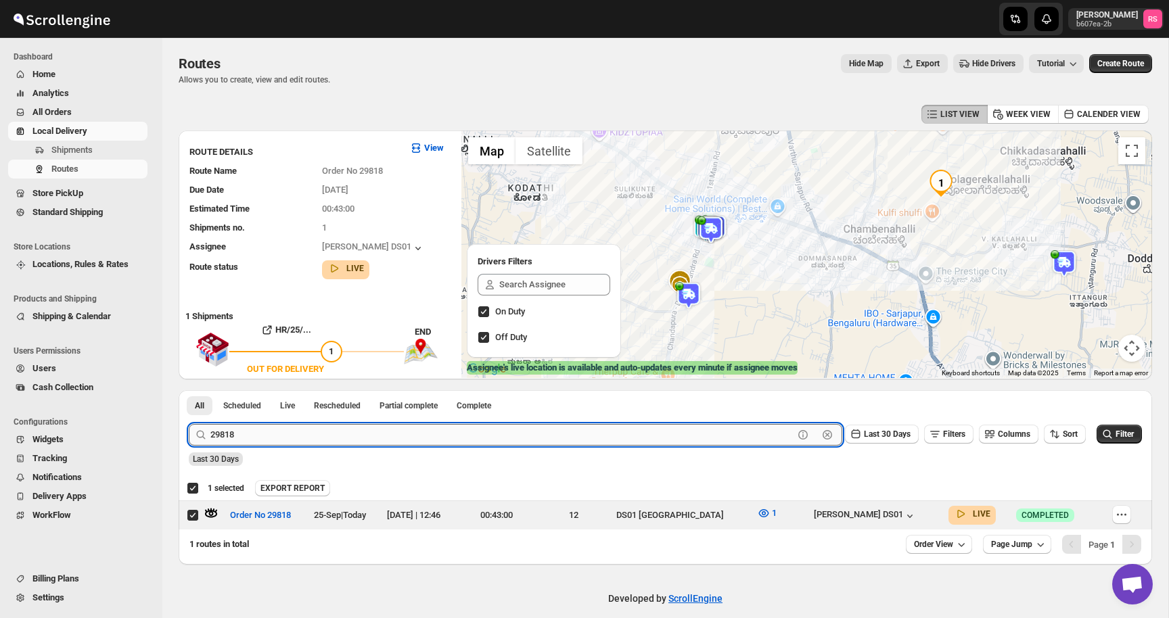
click at [257, 442] on input "29818" at bounding box center [501, 435] width 583 height 22
click at [189, 390] on button "Submit" at bounding box center [208, 397] width 39 height 14
click at [216, 510] on icon "button" at bounding box center [211, 514] width 14 height 14
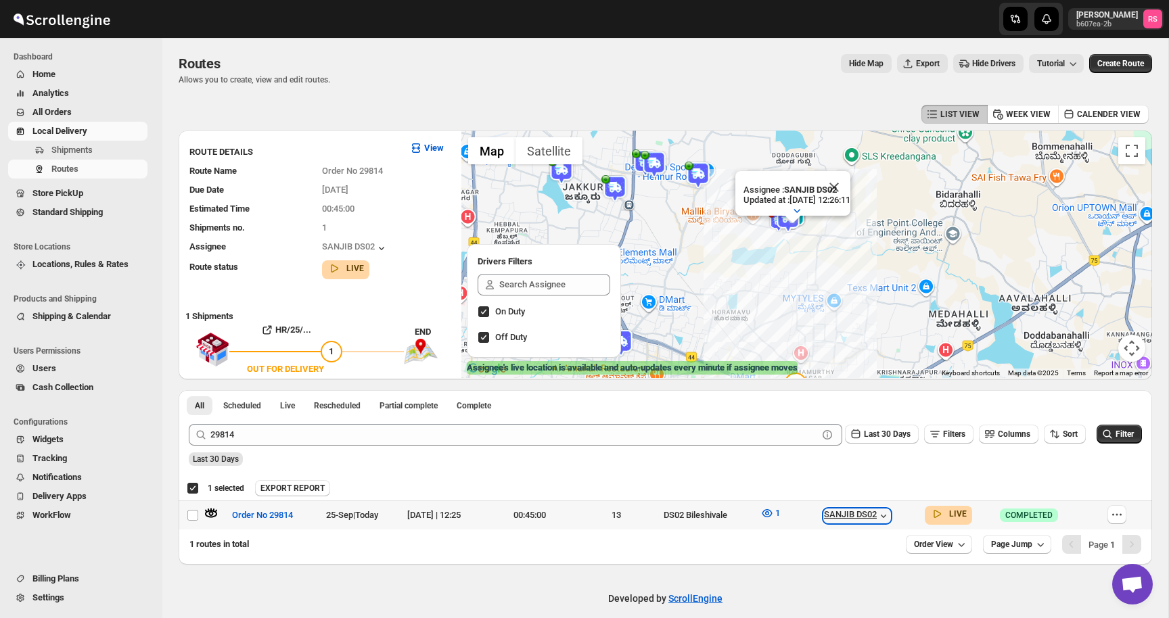
click at [877, 520] on div "SANJIB DS02" at bounding box center [857, 516] width 66 height 14
click at [850, 189] on button "Close" at bounding box center [834, 187] width 32 height 32
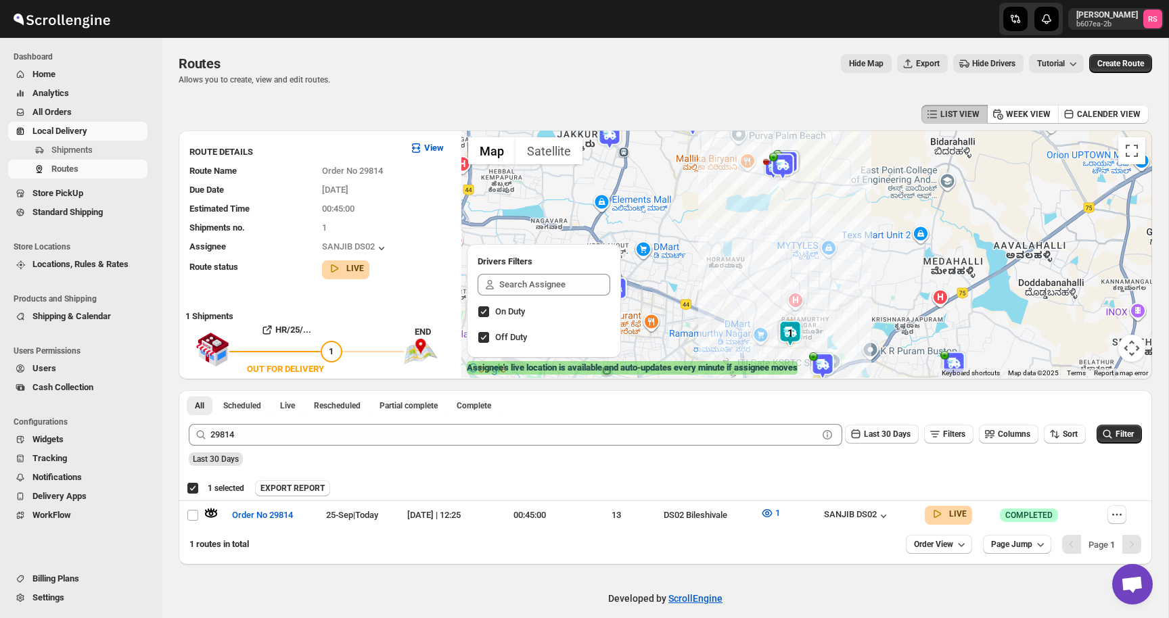
drag, startPoint x: 872, startPoint y: 260, endPoint x: 866, endPoint y: 206, distance: 53.8
click at [866, 206] on div at bounding box center [806, 255] width 691 height 248
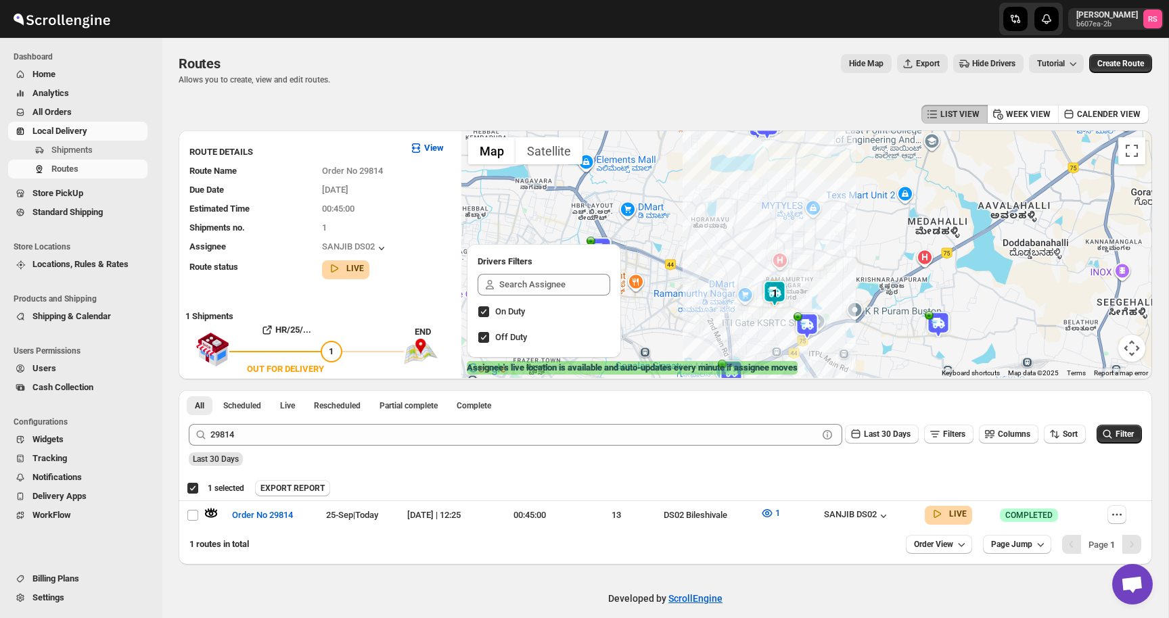
drag, startPoint x: 762, startPoint y: 331, endPoint x: 743, endPoint y: 280, distance: 55.0
click at [743, 280] on div at bounding box center [806, 255] width 691 height 248
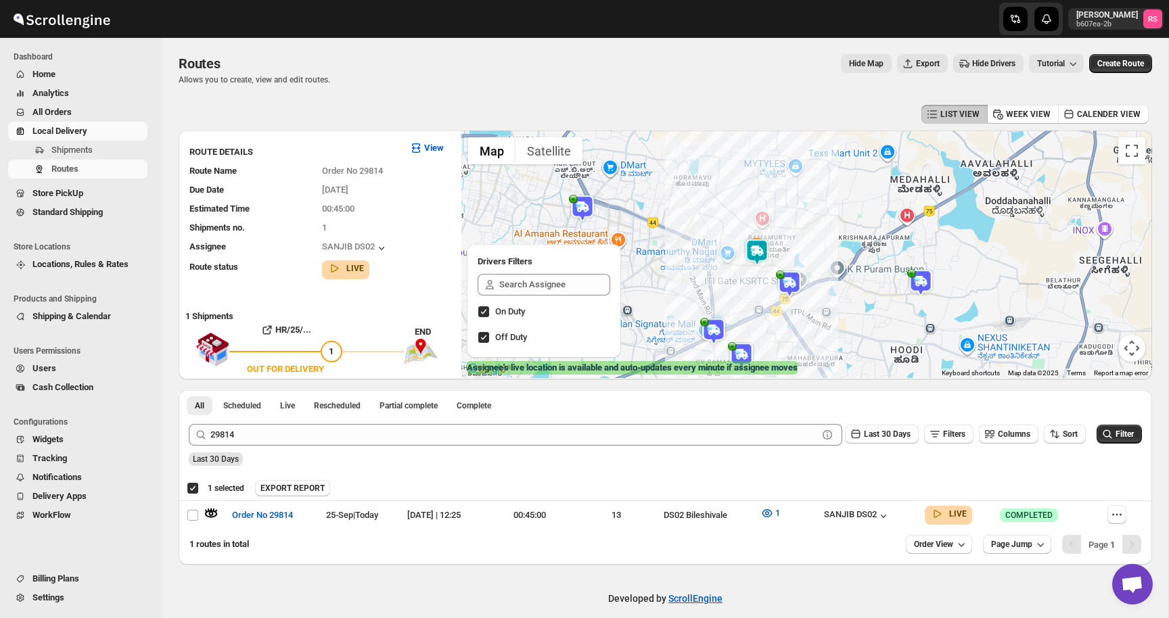
drag, startPoint x: 704, startPoint y: 284, endPoint x: 769, endPoint y: 276, distance: 65.4
click at [769, 276] on div at bounding box center [806, 255] width 691 height 248
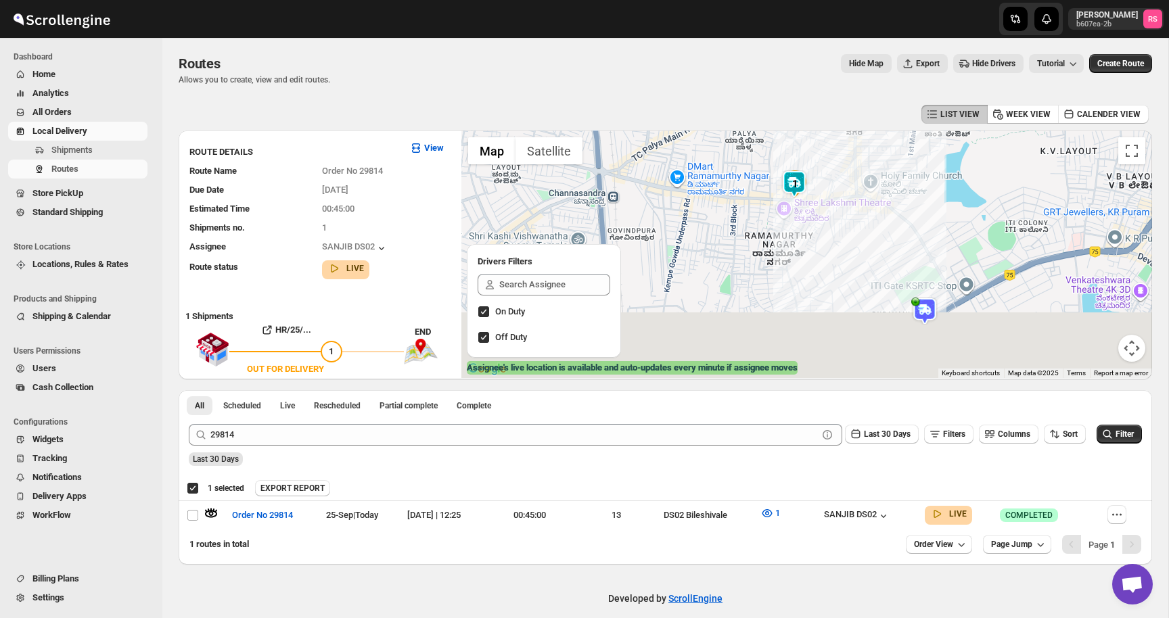
drag, startPoint x: 806, startPoint y: 311, endPoint x: 778, endPoint y: 153, distance: 160.2
click at [778, 153] on div at bounding box center [806, 255] width 691 height 248
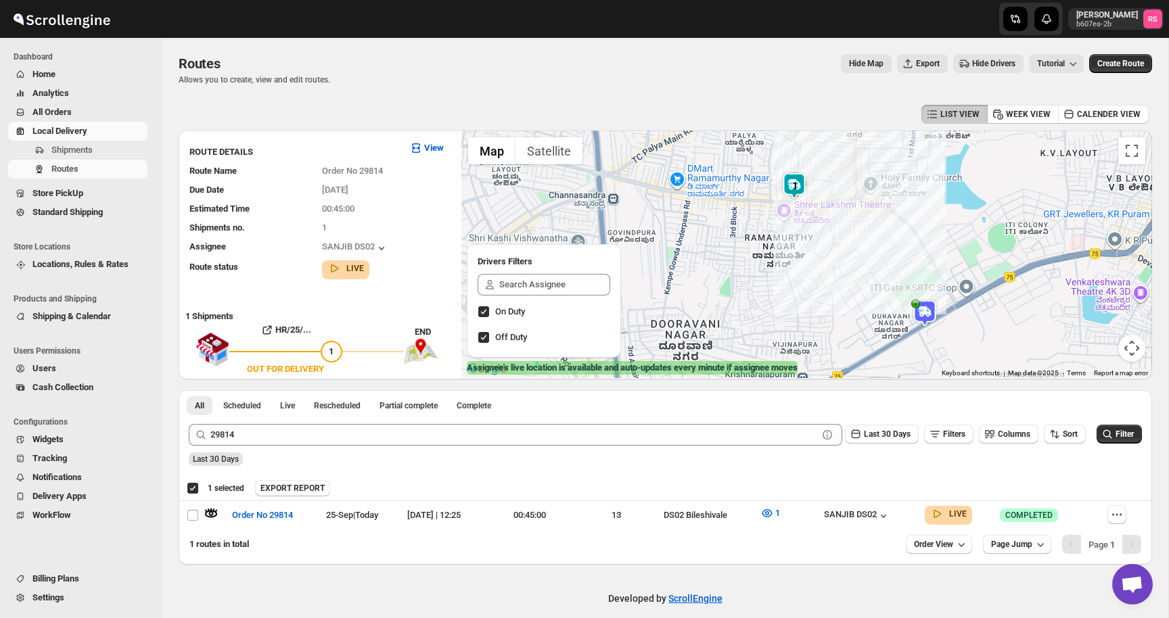
click at [794, 179] on img at bounding box center [794, 186] width 27 height 27
click at [794, 184] on img at bounding box center [794, 186] width 27 height 27
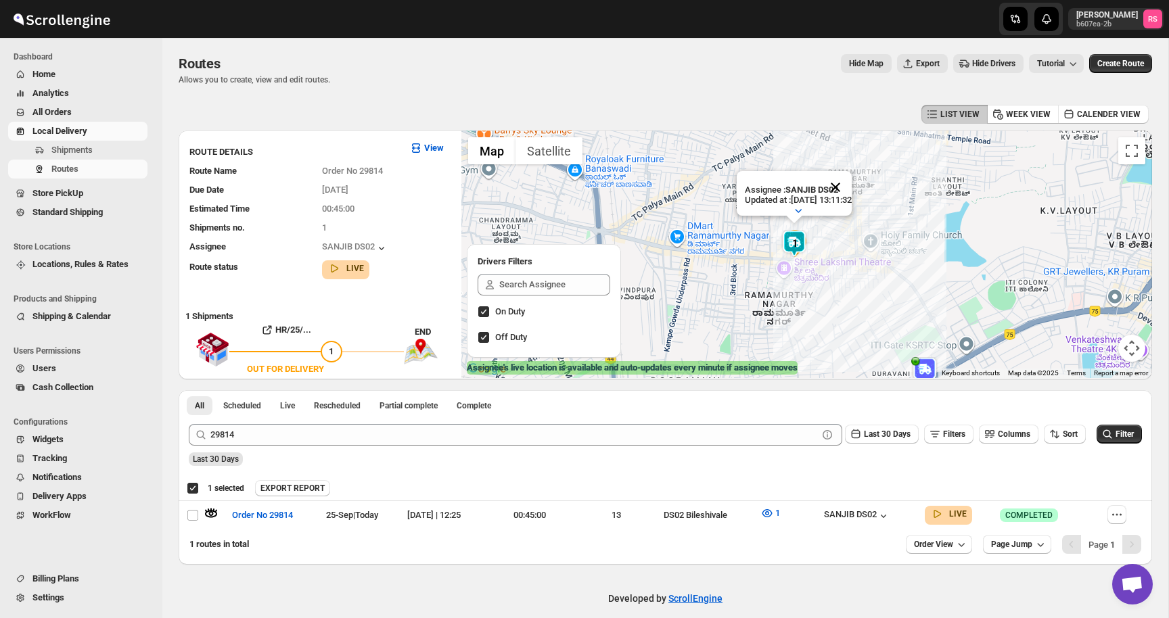
click at [849, 186] on button "Close" at bounding box center [835, 187] width 32 height 32
click at [798, 235] on img at bounding box center [794, 243] width 27 height 27
click at [798, 237] on img at bounding box center [794, 243] width 27 height 27
click at [848, 189] on button "Close" at bounding box center [835, 187] width 32 height 32
click at [802, 248] on img at bounding box center [794, 243] width 27 height 27
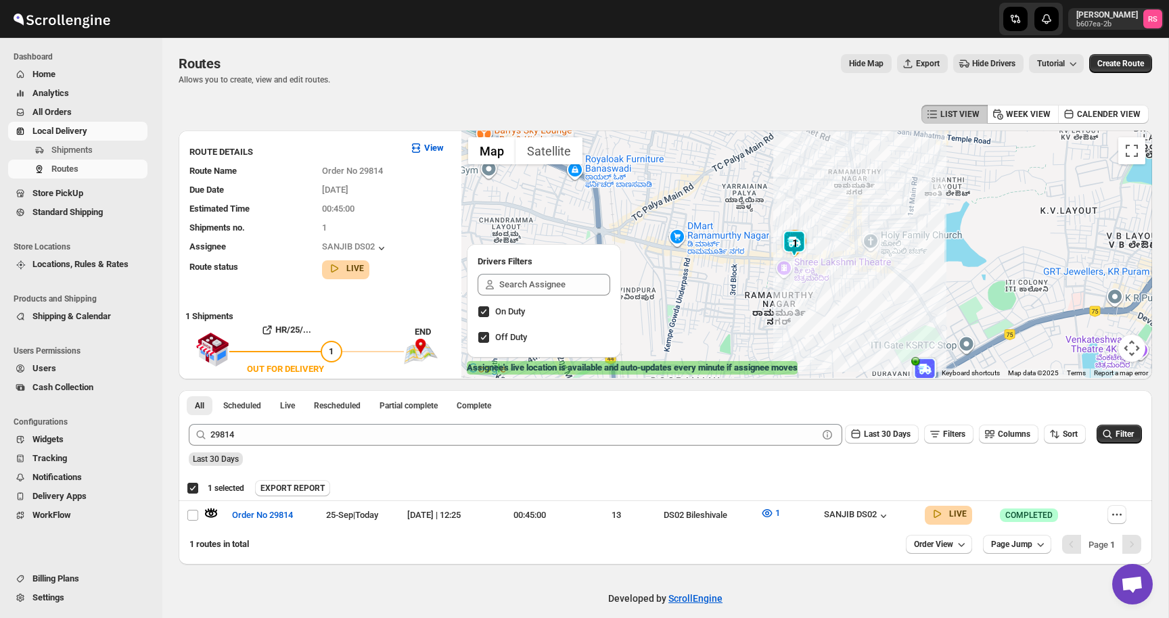
click at [802, 248] on img at bounding box center [794, 243] width 27 height 27
click at [847, 191] on button "Close" at bounding box center [835, 187] width 32 height 32
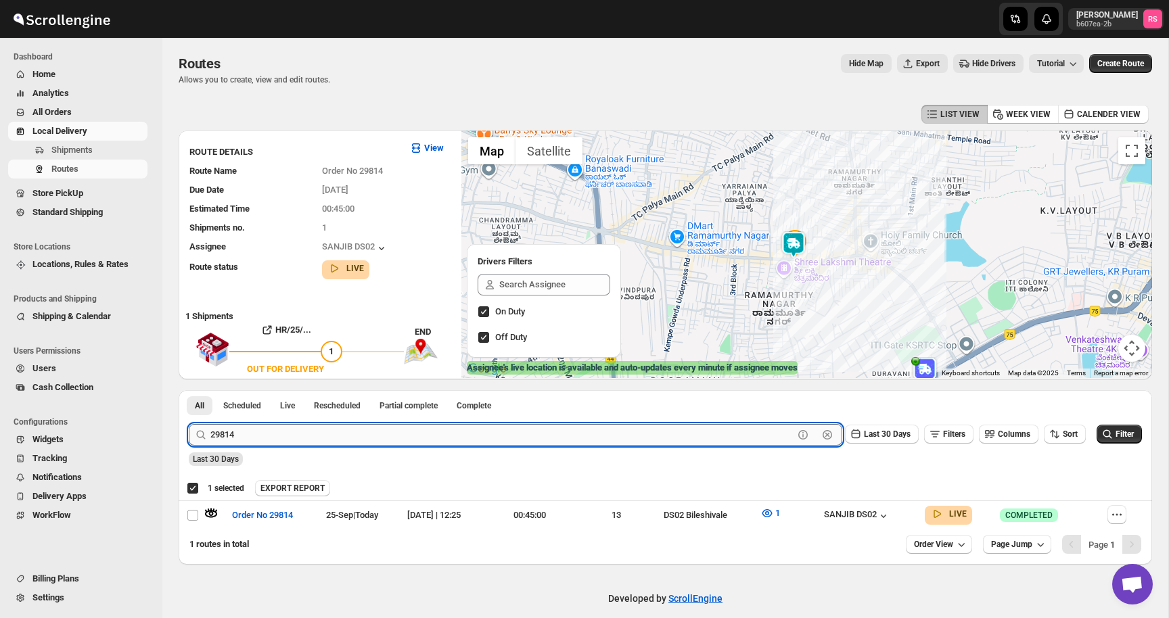
click at [306, 427] on input "29814" at bounding box center [501, 435] width 583 height 22
click at [189, 390] on button "Submit" at bounding box center [208, 397] width 39 height 14
click at [215, 513] on icon "button" at bounding box center [212, 513] width 12 height 5
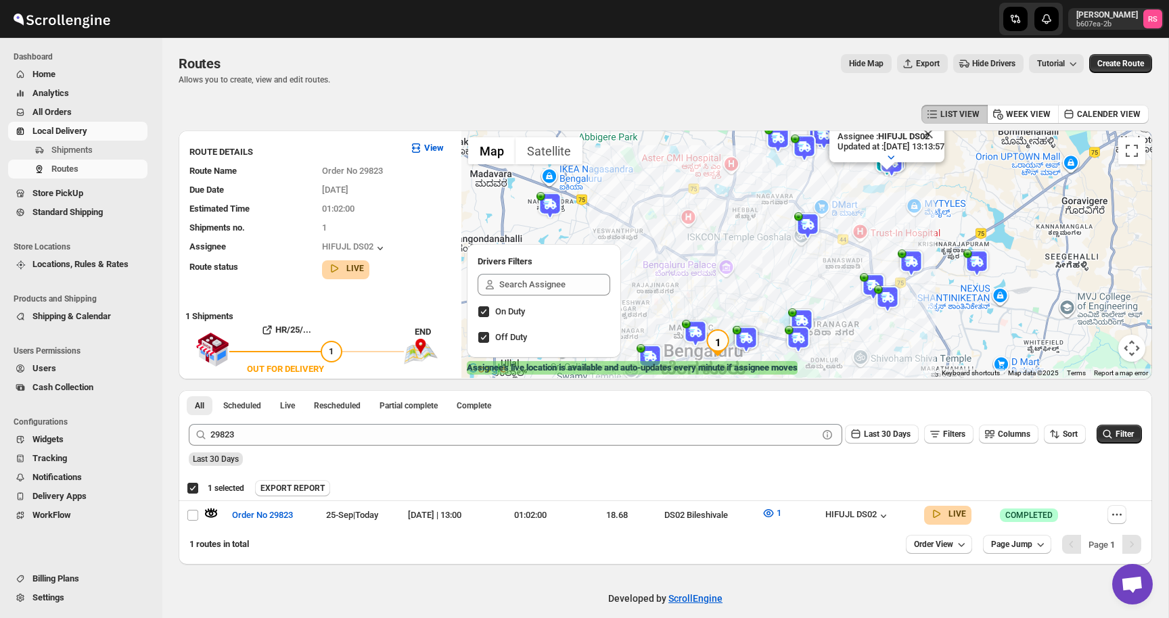
drag, startPoint x: 951, startPoint y: 160, endPoint x: 949, endPoint y: 198, distance: 37.9
click at [949, 198] on div "Assignee : HIFUJL DS02 Updated at : 25/09/2025, 13:13:57 Duty mode Enabled Batt…" at bounding box center [806, 255] width 691 height 248
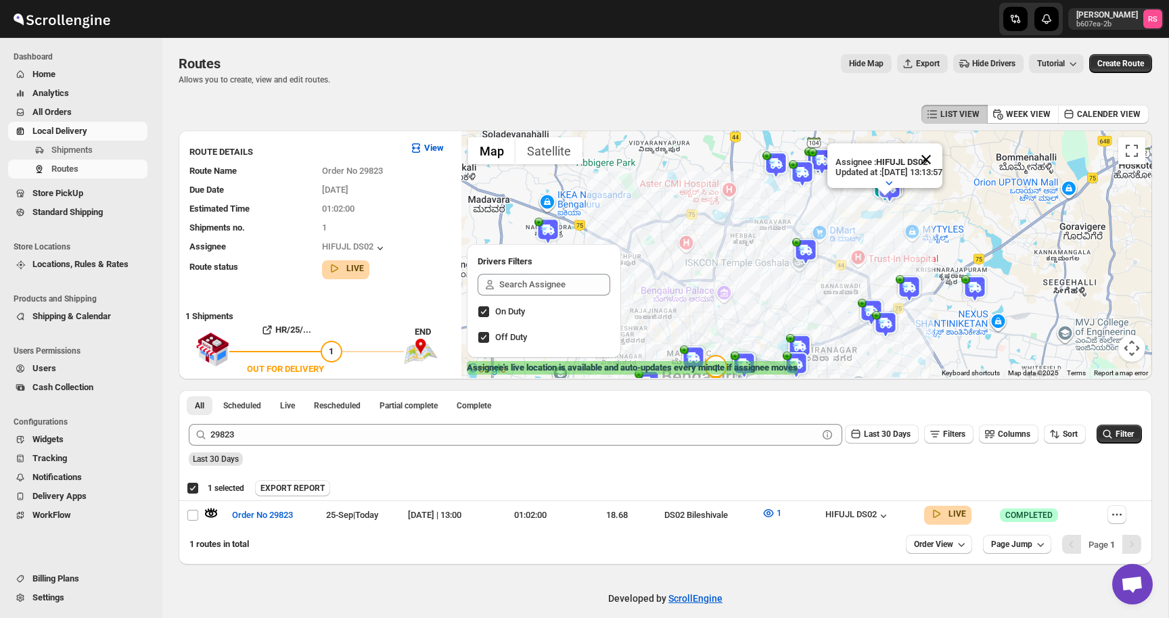
click at [942, 157] on button "Close" at bounding box center [926, 159] width 32 height 32
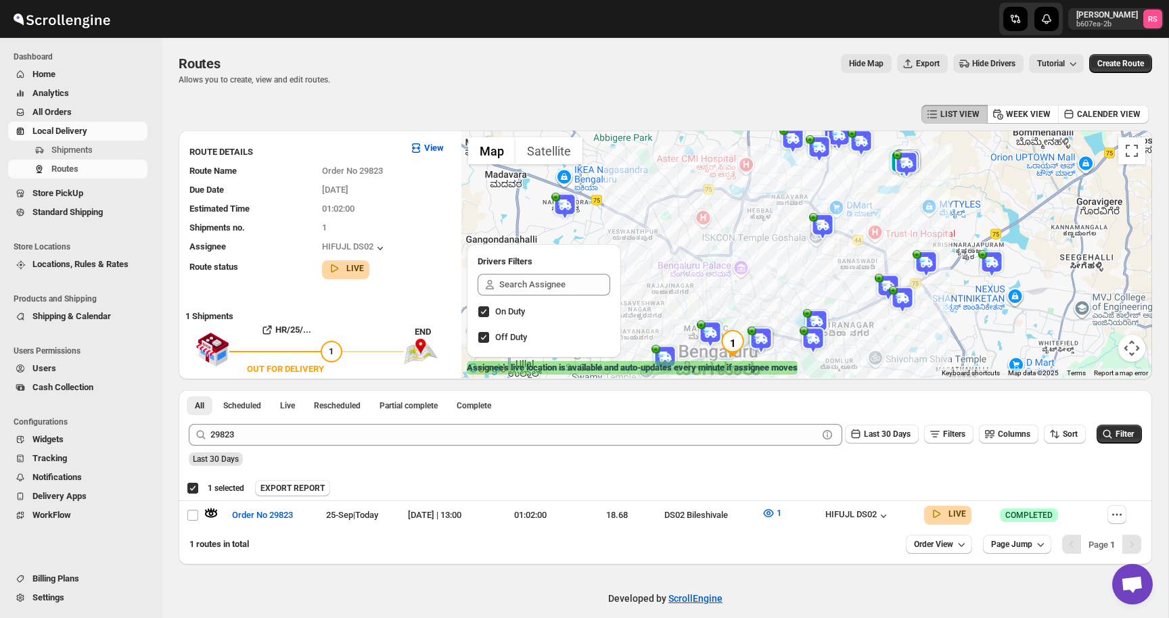
drag, startPoint x: 920, startPoint y: 200, endPoint x: 937, endPoint y: 171, distance: 33.1
click at [937, 171] on div at bounding box center [806, 255] width 691 height 248
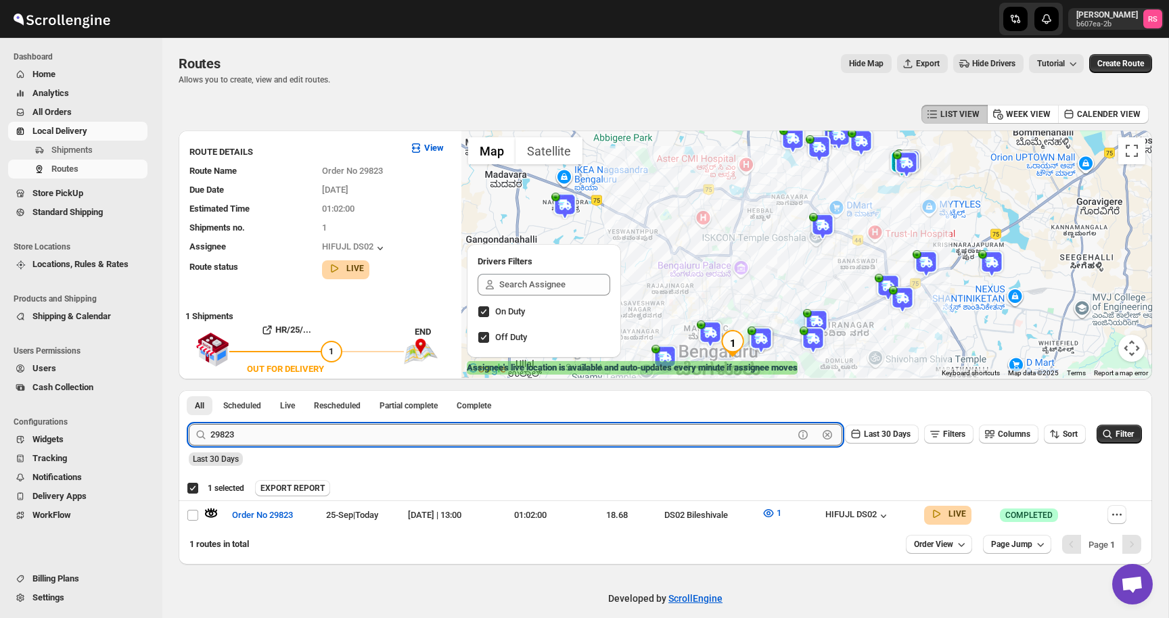
click at [287, 425] on input "29823" at bounding box center [501, 435] width 583 height 22
type input "29822"
click at [189, 390] on button "Submit" at bounding box center [208, 397] width 39 height 14
click at [214, 513] on icon "button" at bounding box center [212, 513] width 12 height 5
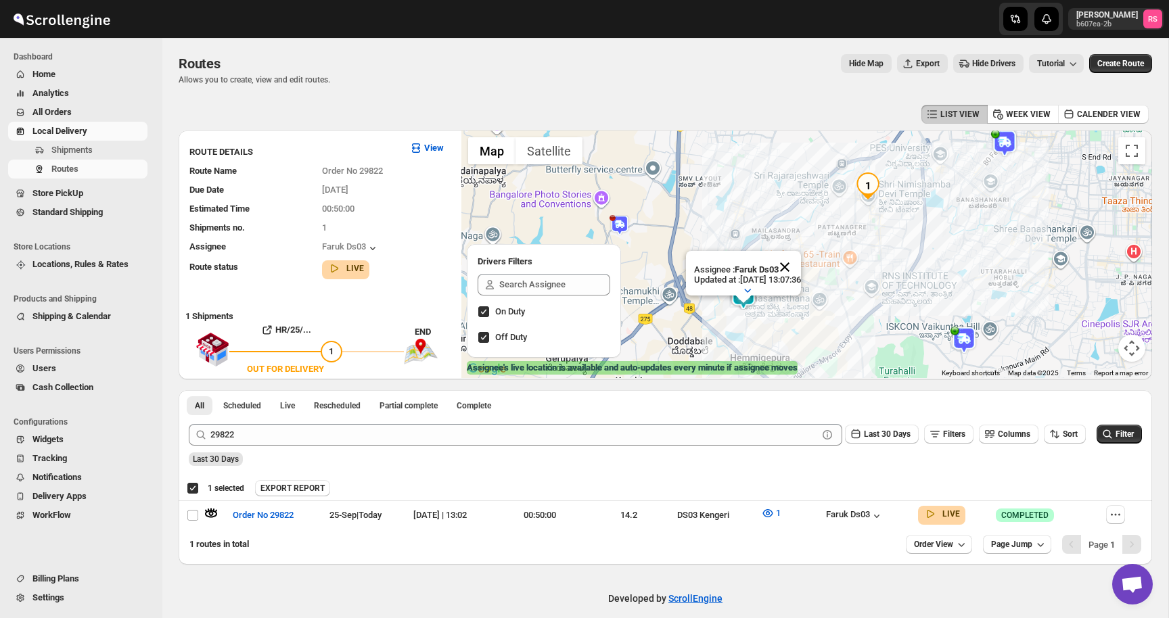
click at [801, 261] on button "Close" at bounding box center [784, 267] width 32 height 32
click at [737, 298] on img at bounding box center [743, 296] width 27 height 27
click at [738, 296] on img at bounding box center [743, 296] width 27 height 27
click at [801, 238] on button "Close" at bounding box center [784, 240] width 32 height 32
click at [883, 524] on td "Faruk Ds03" at bounding box center [867, 515] width 91 height 29
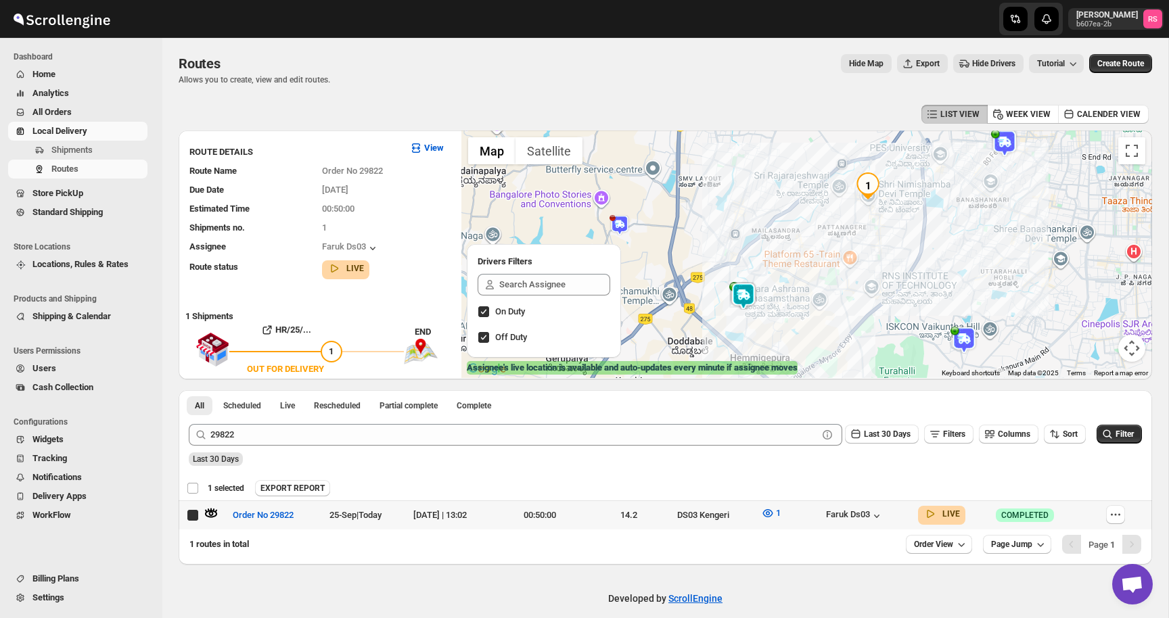
checkbox input "false"
checkbox input "true"
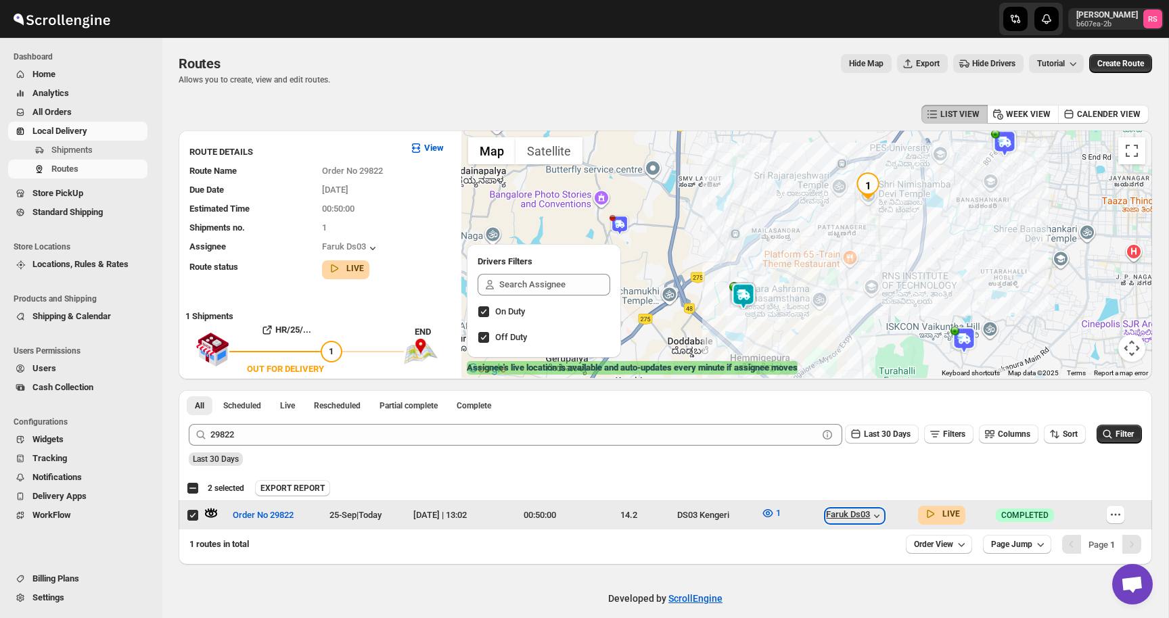
click at [883, 512] on icon "button" at bounding box center [877, 516] width 14 height 14
click at [883, 509] on div "Faruk Ds03" at bounding box center [855, 516] width 58 height 14
click at [881, 519] on div "Faruk Ds03" at bounding box center [855, 516] width 58 height 14
click at [775, 517] on icon "button" at bounding box center [768, 514] width 14 height 14
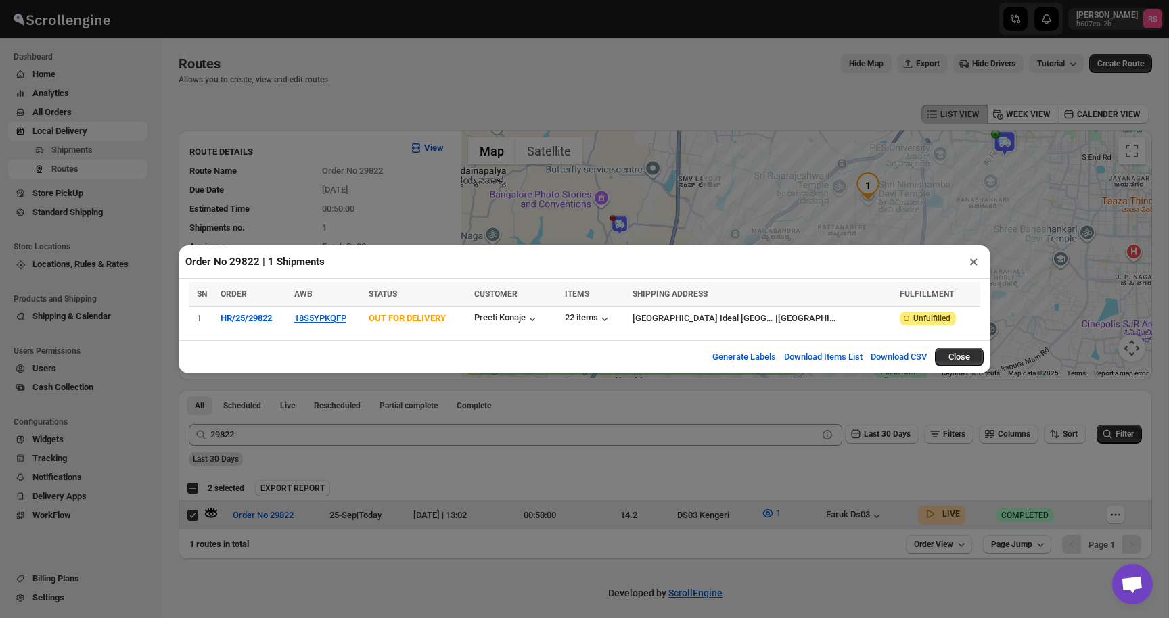
click at [973, 269] on button "×" at bounding box center [974, 261] width 20 height 19
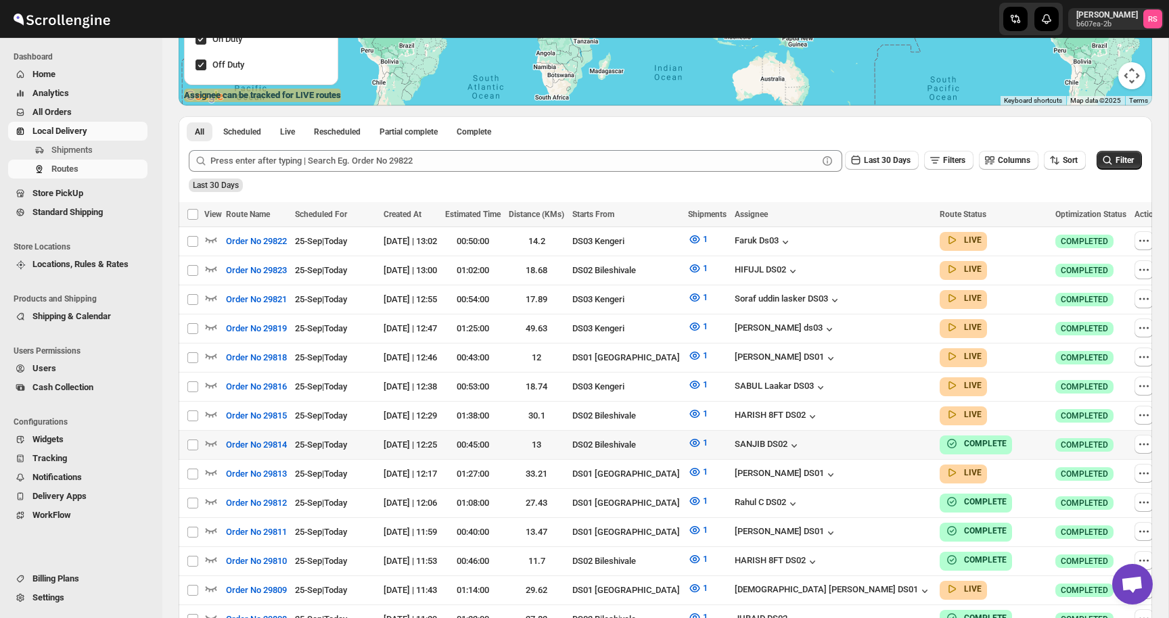
scroll to position [361, 0]
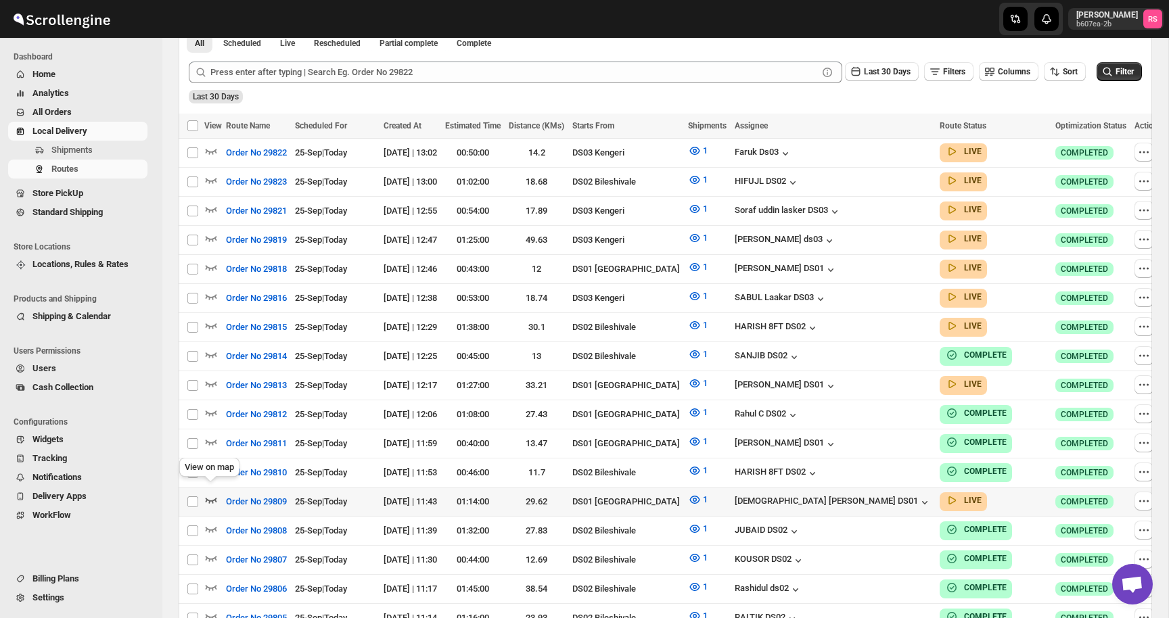
click at [210, 493] on icon "button" at bounding box center [211, 500] width 14 height 14
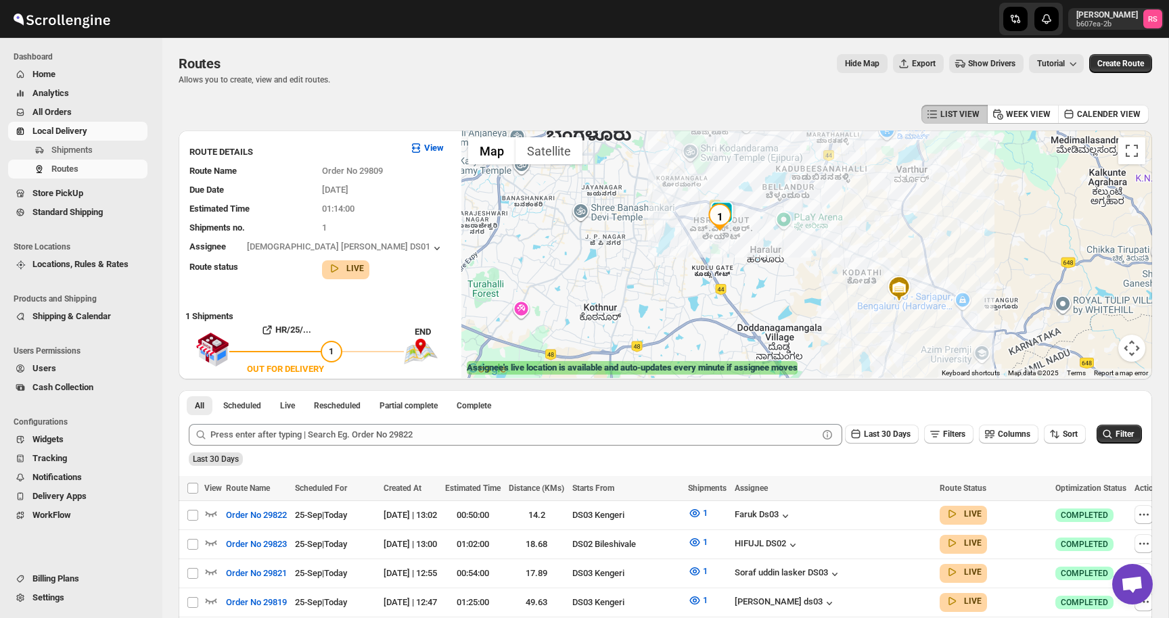
click at [729, 204] on img "1" at bounding box center [719, 217] width 27 height 27
